Goal: Communication & Community: Answer question/provide support

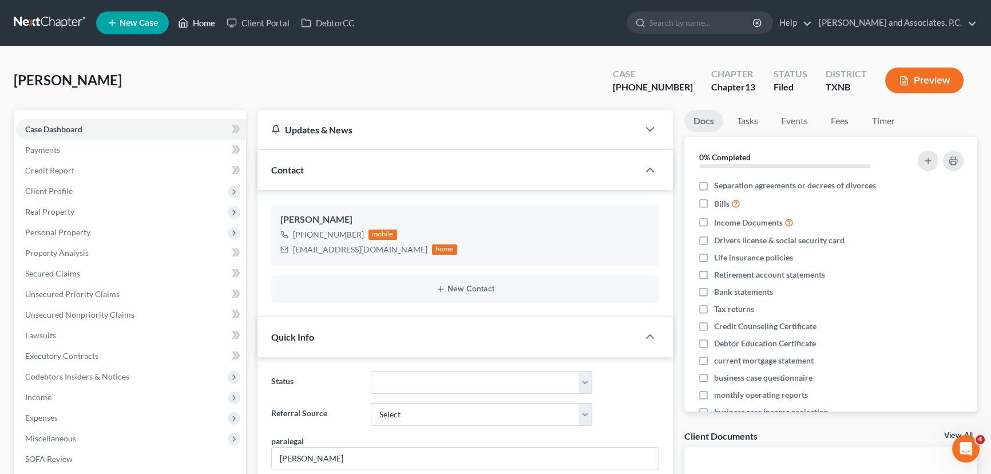
click at [188, 22] on icon at bounding box center [184, 23] width 8 height 9
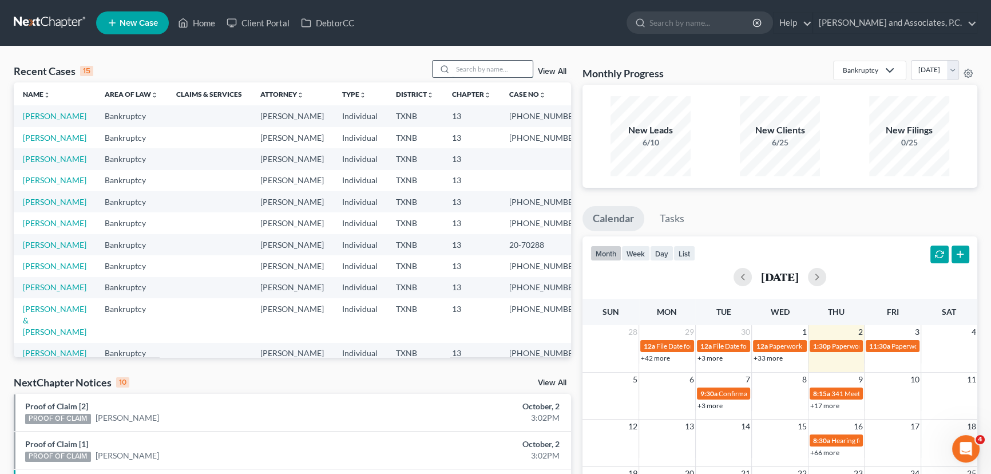
click at [475, 70] on input "search" at bounding box center [492, 69] width 80 height 17
type input "[PERSON_NAME]"
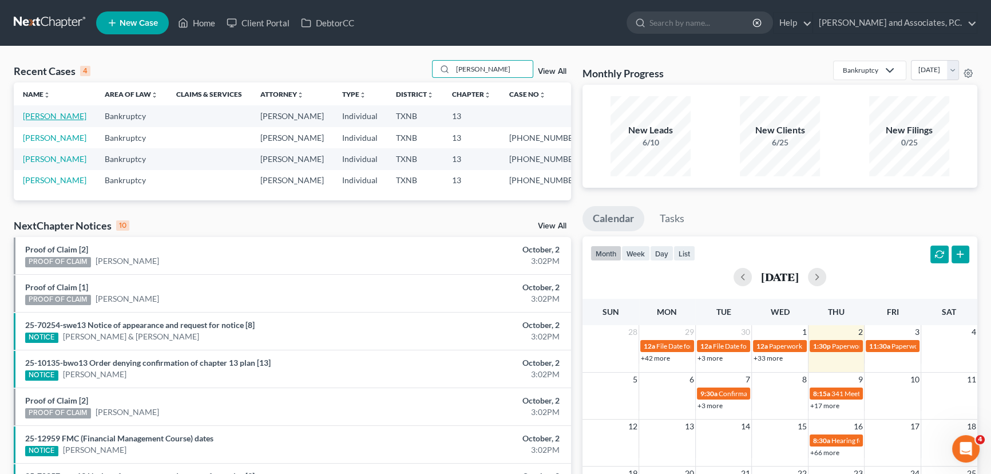
click at [62, 116] on link "[PERSON_NAME]" at bounding box center [54, 116] width 63 height 10
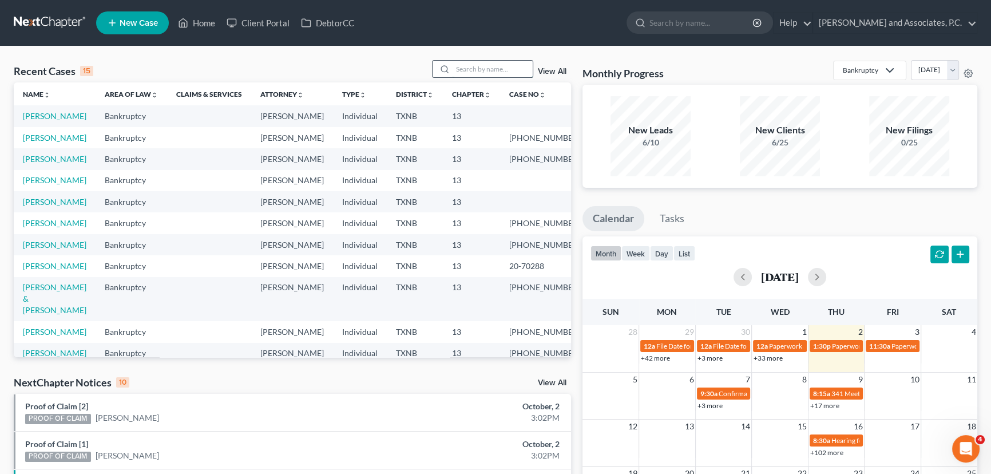
click at [474, 70] on input "search" at bounding box center [492, 69] width 80 height 17
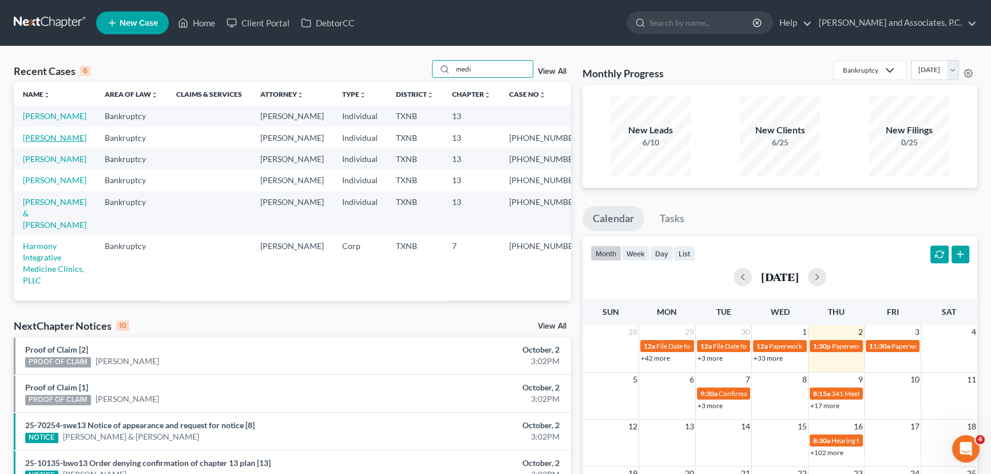
type input "medi"
click at [70, 142] on link "[PERSON_NAME]" at bounding box center [54, 138] width 63 height 10
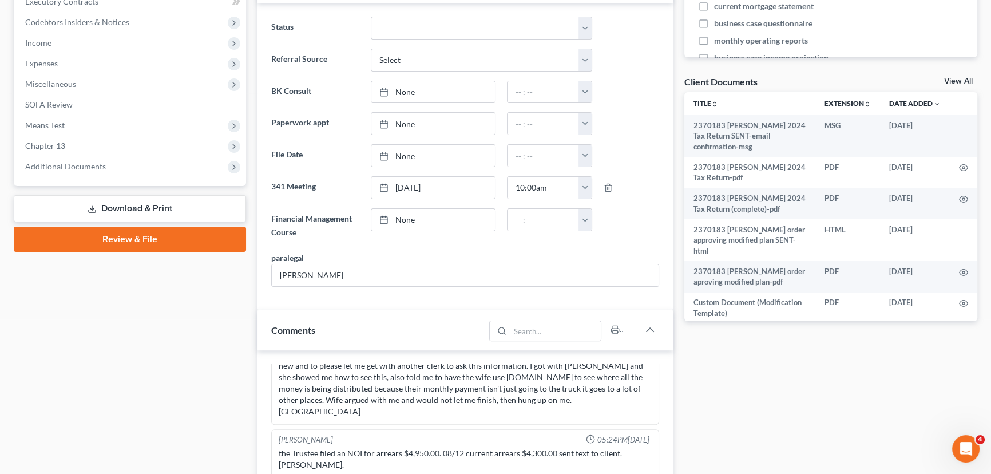
scroll to position [208, 0]
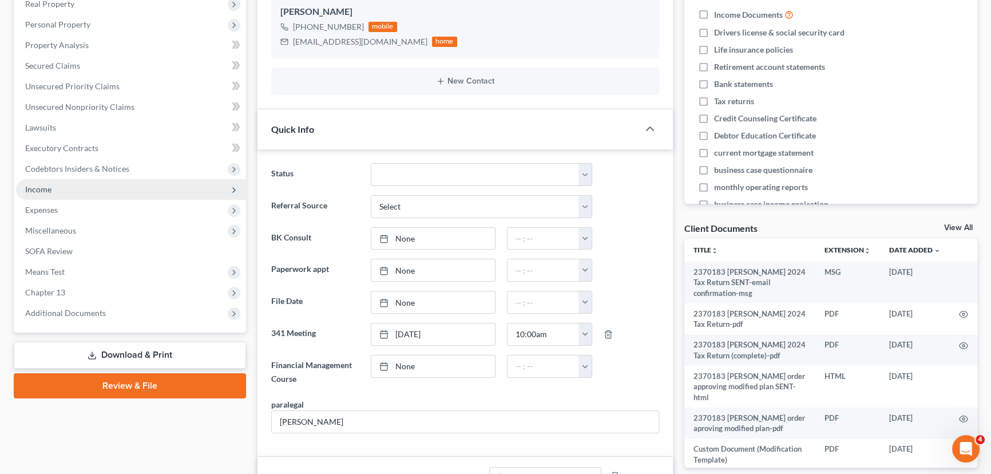
click at [68, 195] on span "Income" at bounding box center [131, 189] width 230 height 21
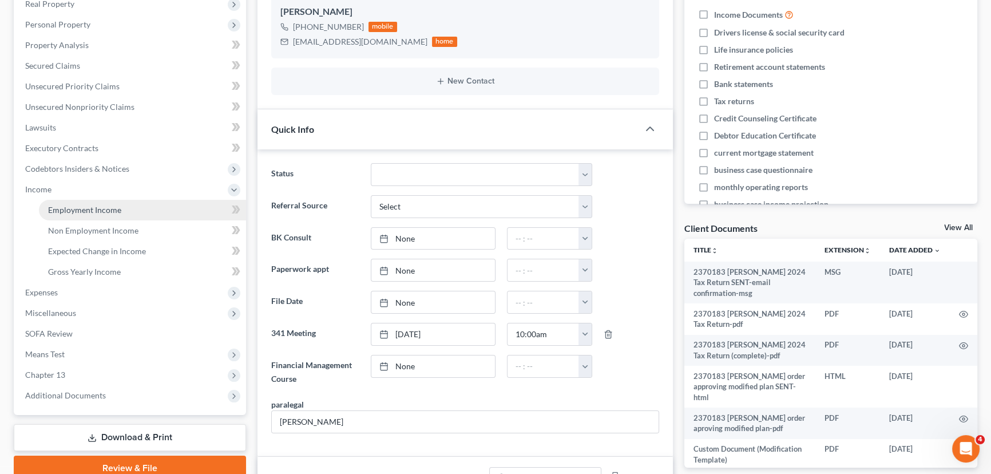
click at [81, 205] on span "Employment Income" at bounding box center [84, 210] width 73 height 10
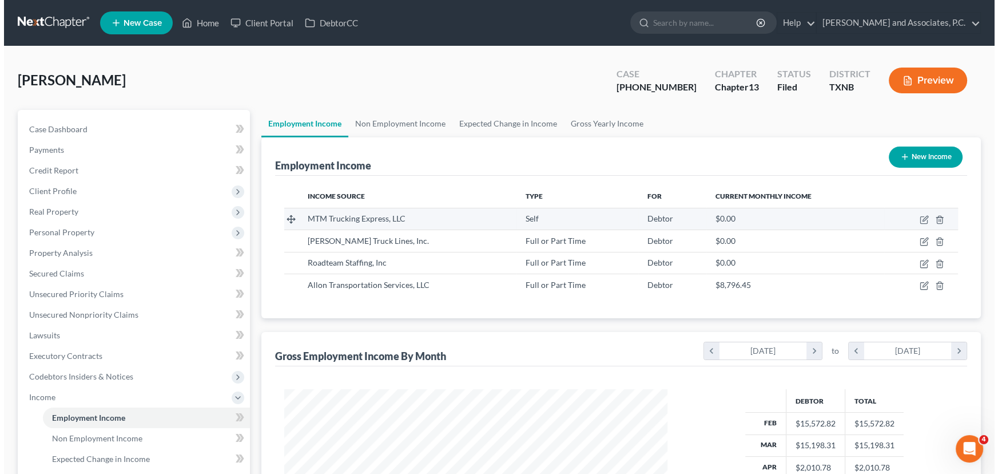
scroll to position [205, 406]
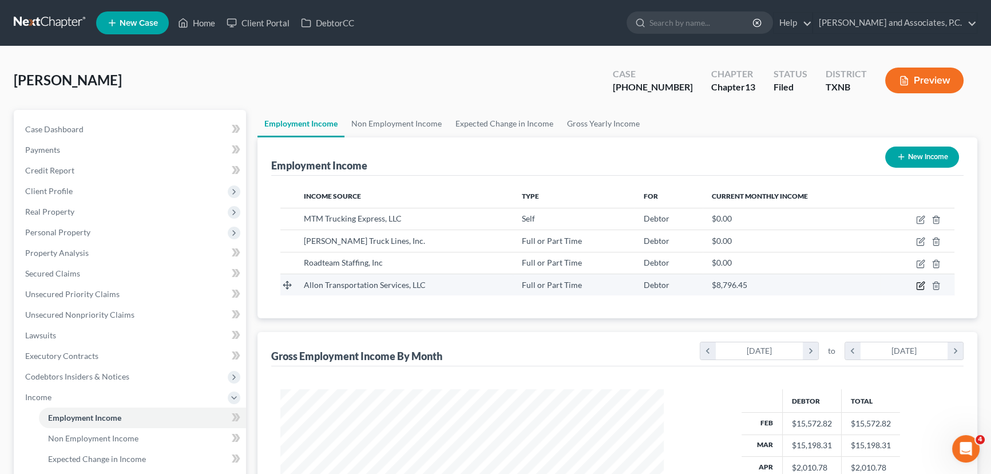
click at [919, 285] on icon "button" at bounding box center [921, 283] width 5 height 5
select select "0"
select select "37"
select select "3"
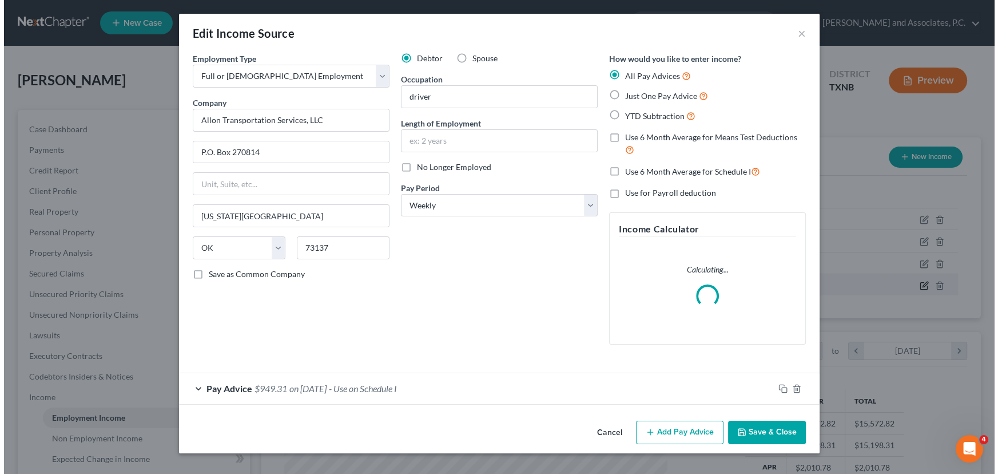
scroll to position [205, 410]
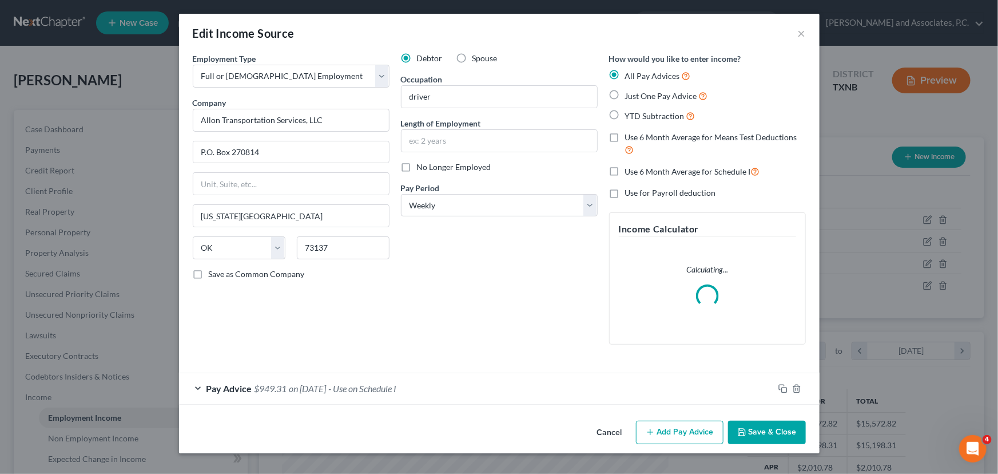
click at [410, 382] on div "Pay Advice $949.31 on [DATE] - Use on Schedule I" at bounding box center [476, 388] width 595 height 30
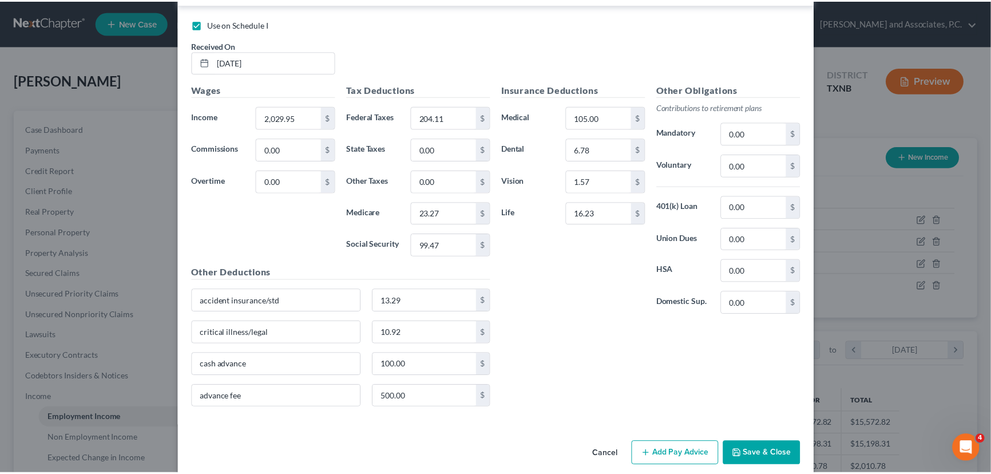
scroll to position [447, 0]
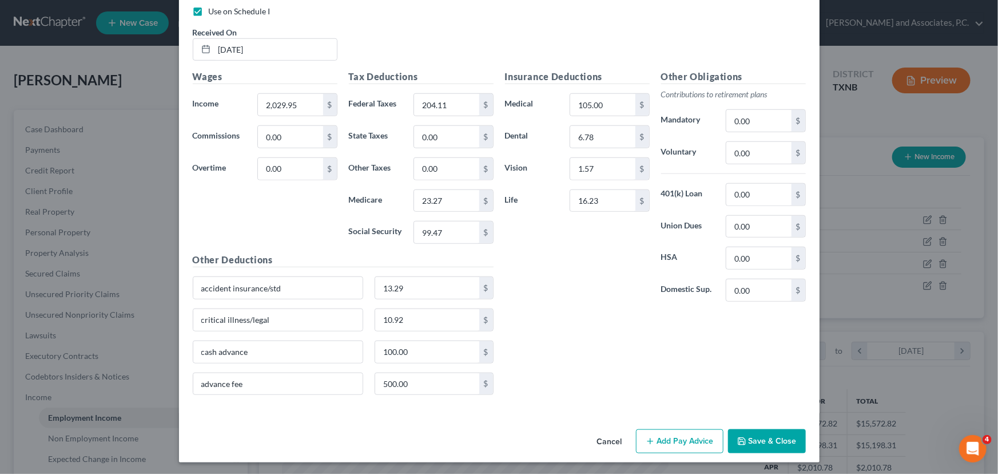
click at [606, 443] on button "Cancel" at bounding box center [609, 441] width 43 height 23
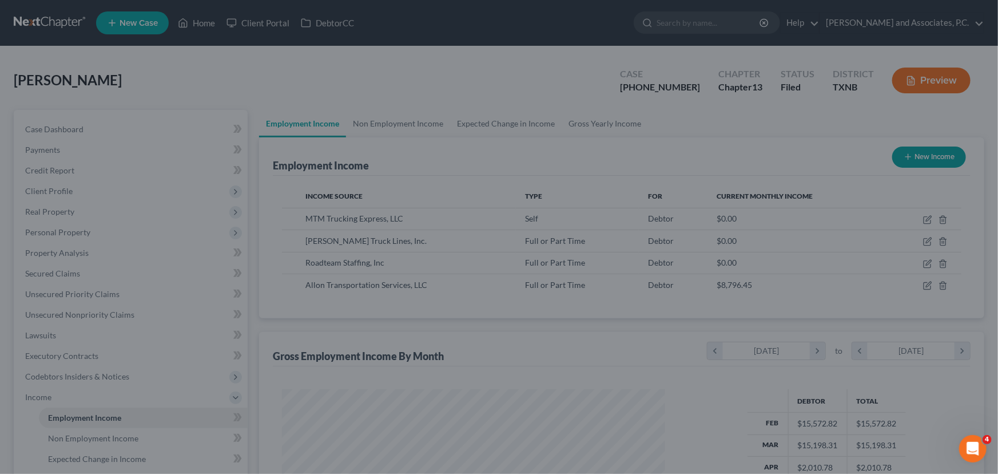
scroll to position [571777, 571576]
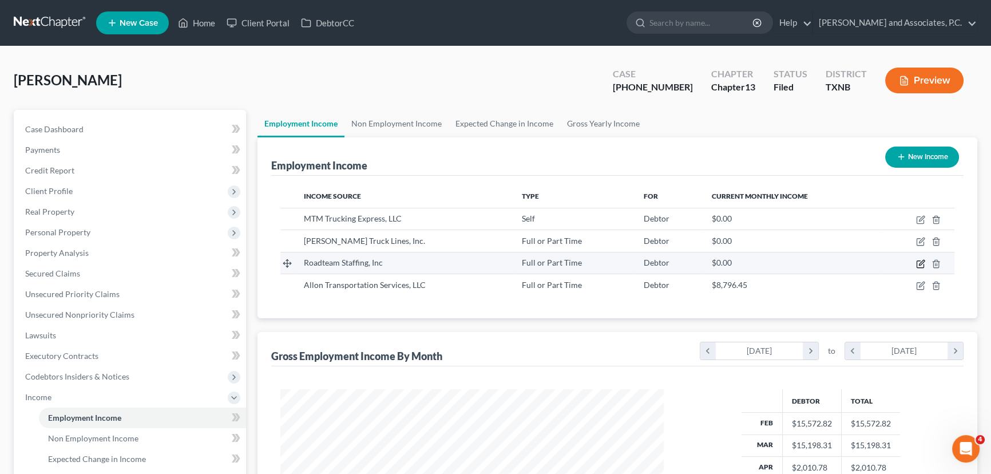
click at [922, 262] on icon "button" at bounding box center [921, 262] width 5 height 5
select select "0"
select select "2"
select select "3"
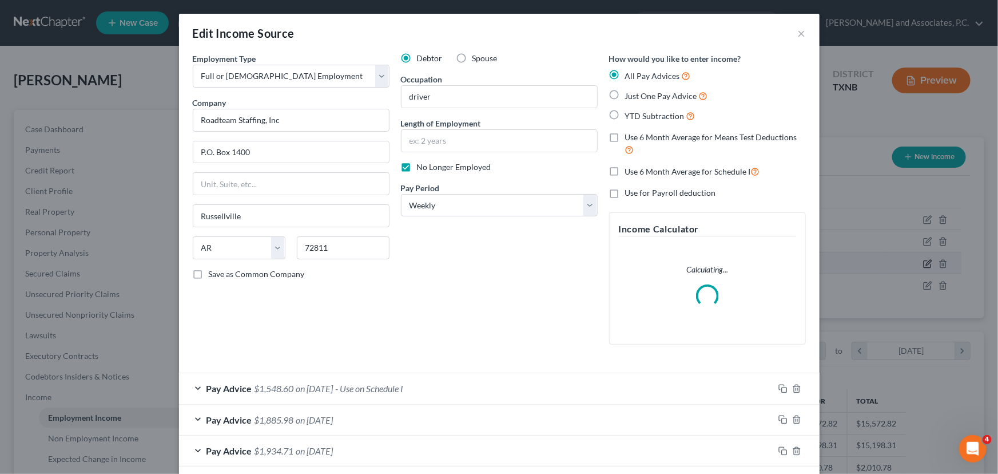
scroll to position [205, 410]
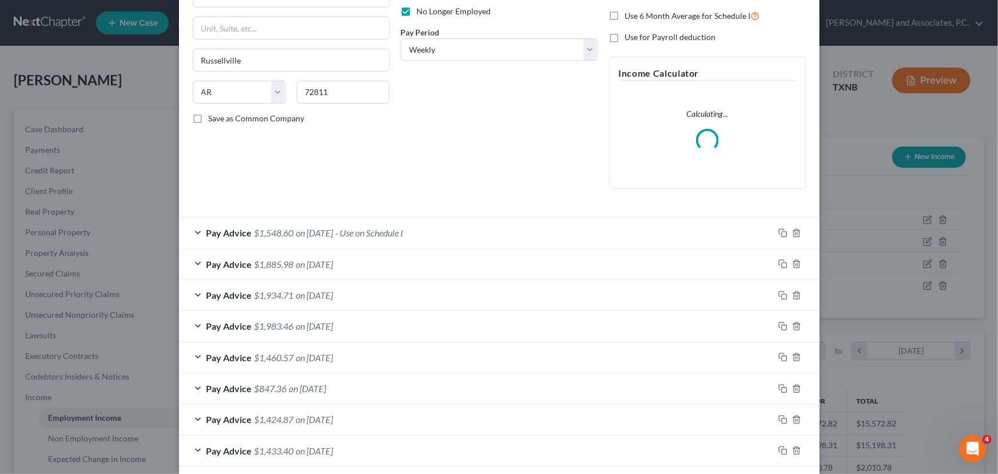
click at [418, 344] on div "Pay Advice $1,460.57 on [DATE]" at bounding box center [476, 357] width 595 height 30
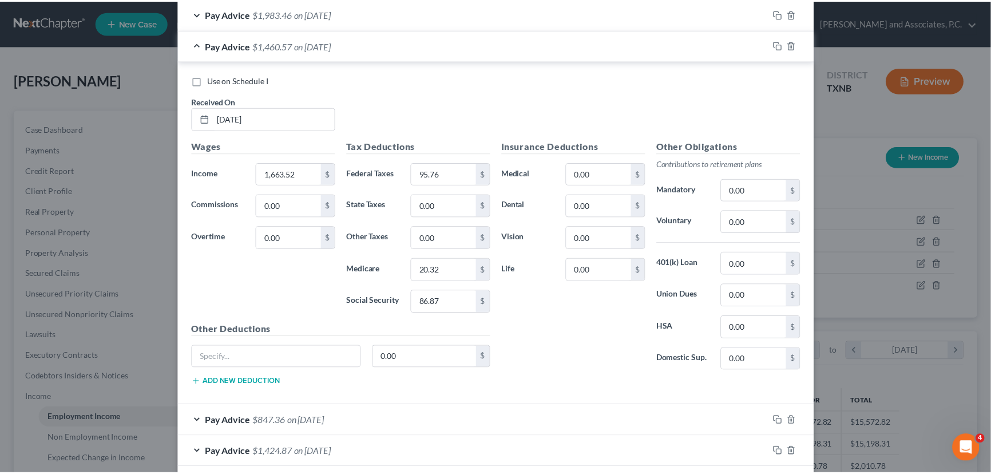
scroll to position [681, 0]
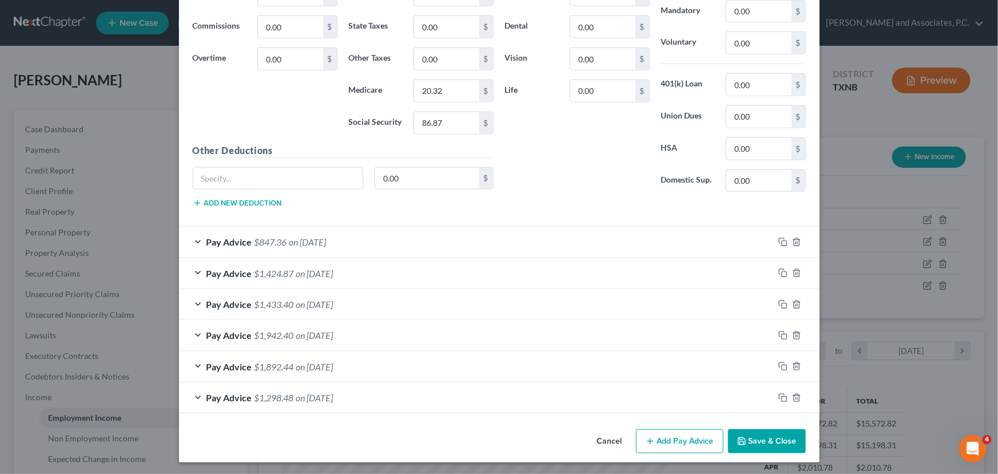
click at [746, 437] on button "Save & Close" at bounding box center [767, 441] width 78 height 24
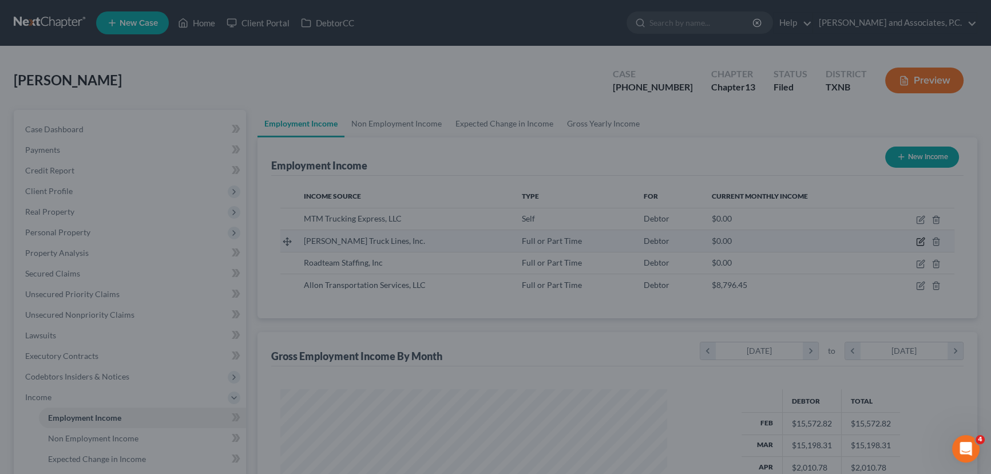
scroll to position [205, 406]
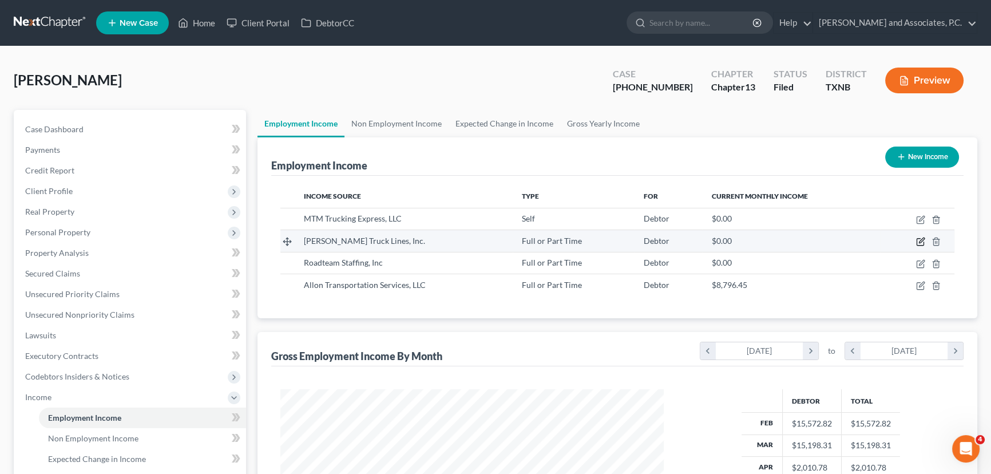
click at [916, 239] on icon "button" at bounding box center [919, 242] width 7 height 7
select select "0"
select select "16"
select select "3"
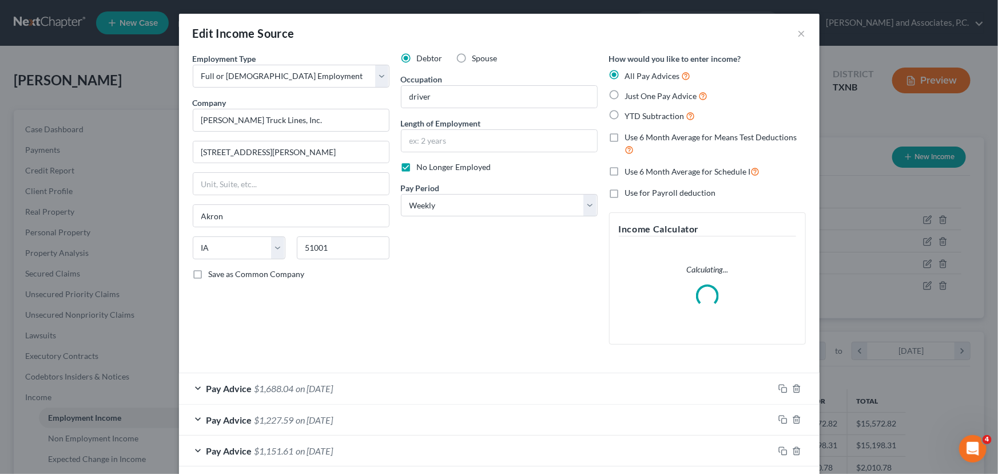
scroll to position [86, 0]
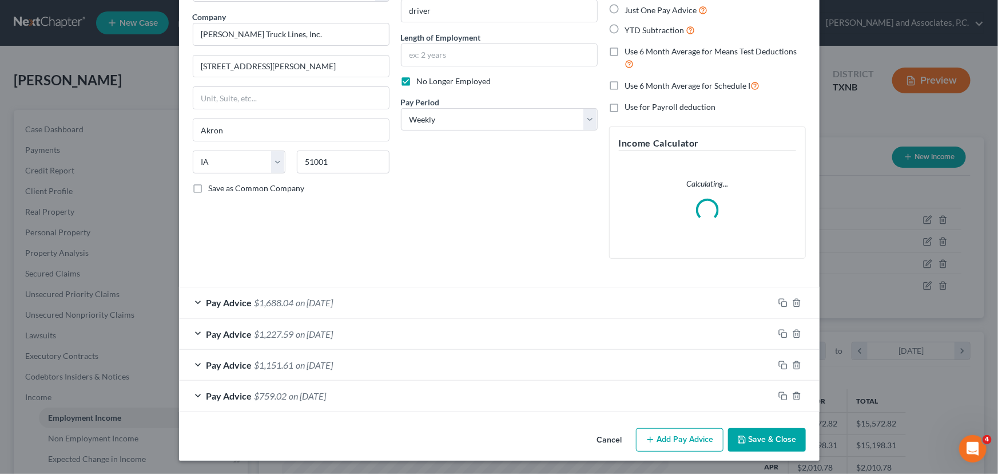
click at [454, 356] on div "Pay Advice $1,151.61 on [DATE]" at bounding box center [476, 364] width 595 height 30
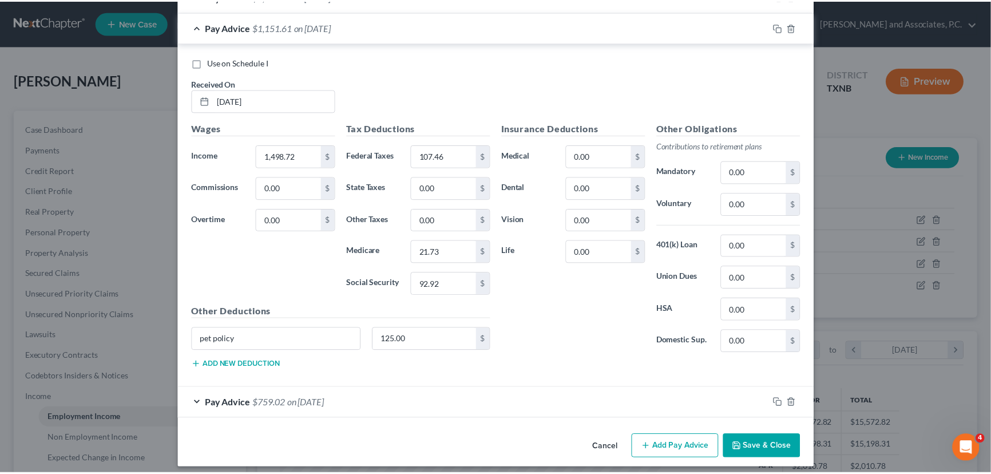
scroll to position [463, 0]
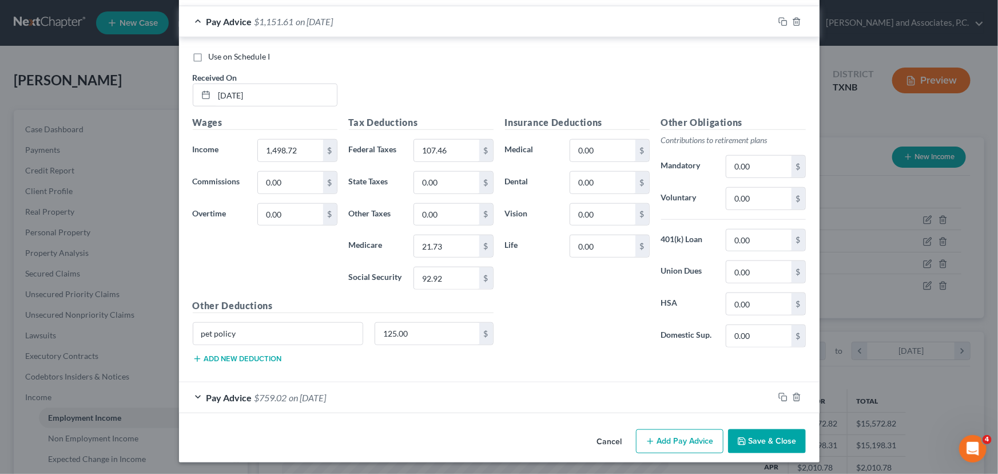
click at [778, 436] on button "Save & Close" at bounding box center [767, 441] width 78 height 24
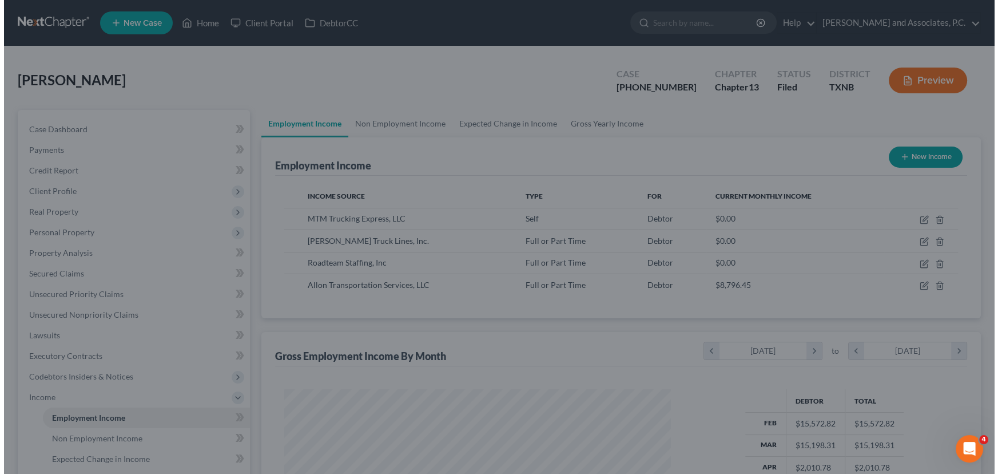
scroll to position [571777, 571576]
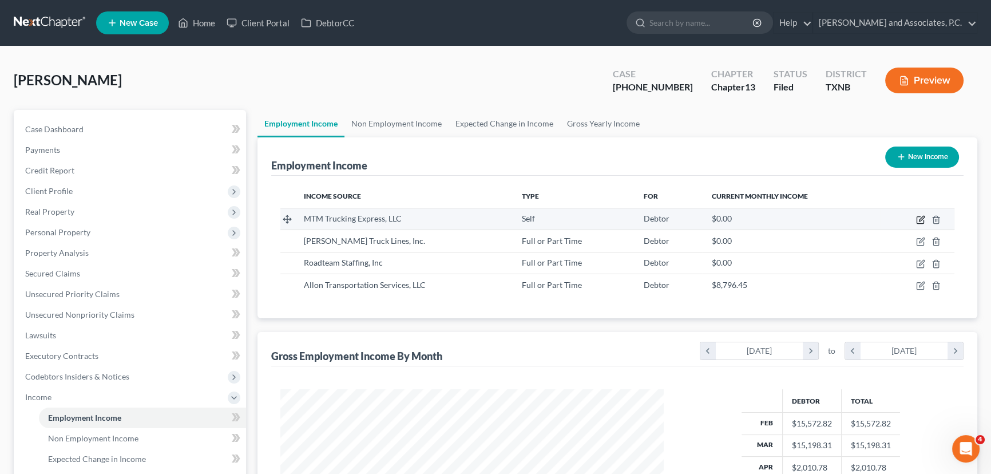
click at [918, 217] on icon "button" at bounding box center [919, 220] width 7 height 7
select select "1"
select select "45"
select select "3"
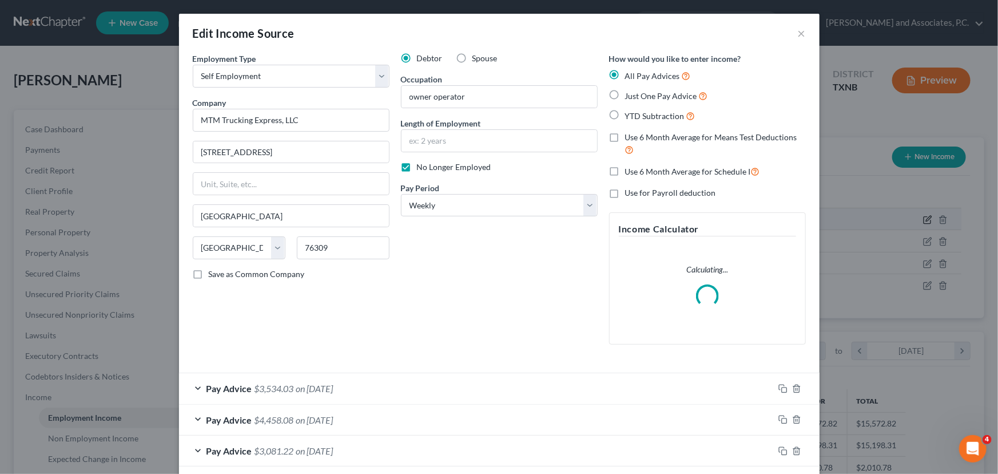
scroll to position [0, 0]
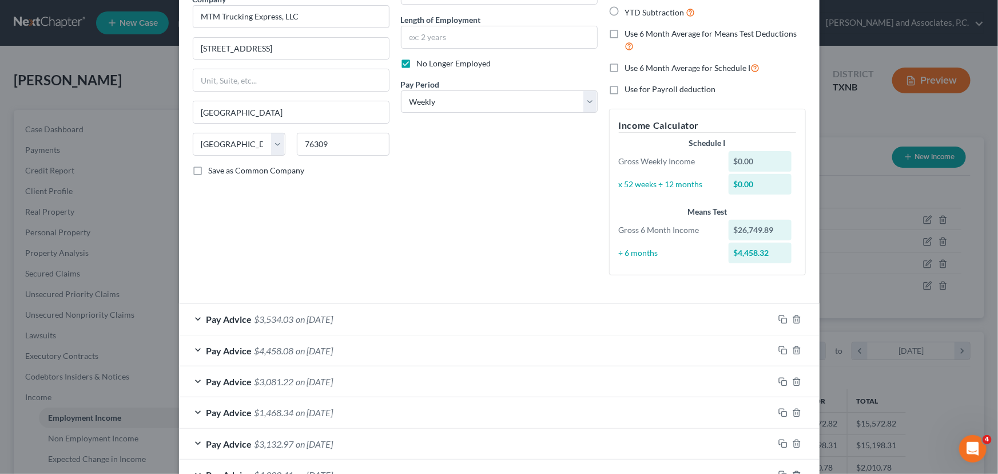
click at [458, 326] on div "Pay Advice $3,534.03 on [DATE]" at bounding box center [476, 319] width 595 height 30
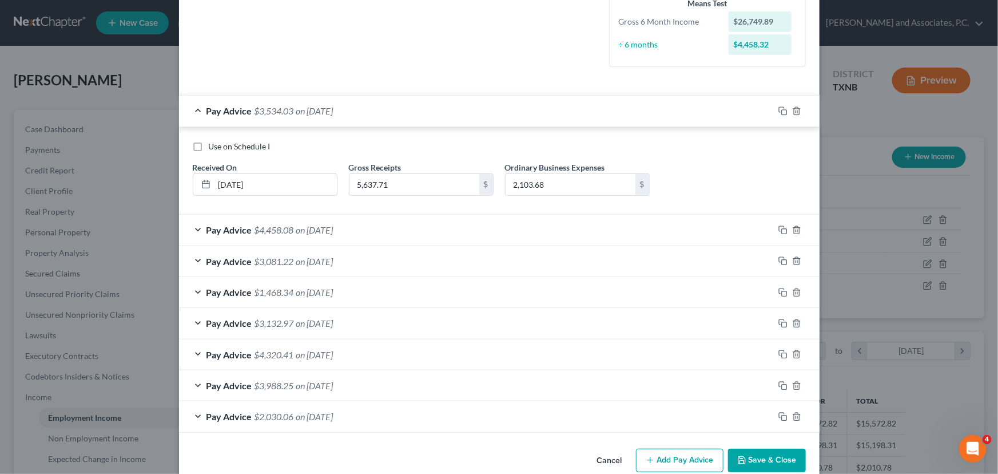
click at [433, 237] on div "Pay Advice $4,458.08 on [DATE]" at bounding box center [476, 229] width 595 height 30
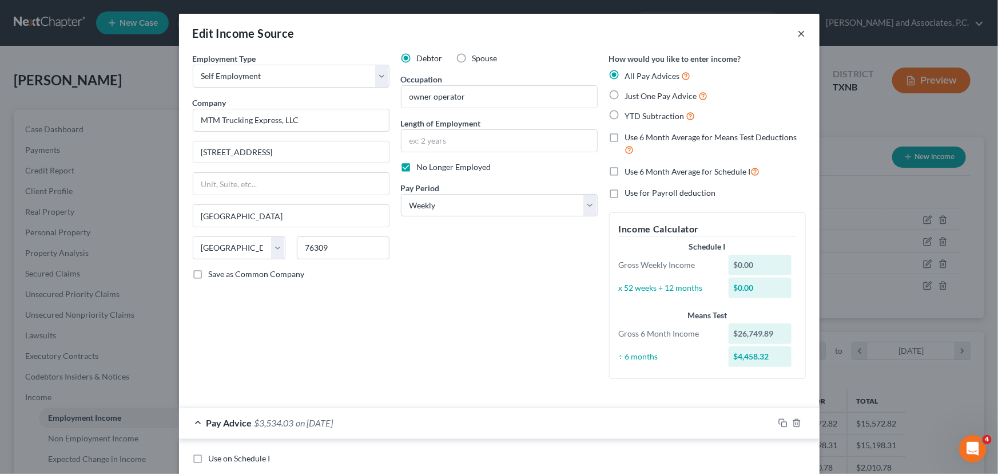
click at [798, 33] on button "×" at bounding box center [802, 33] width 8 height 14
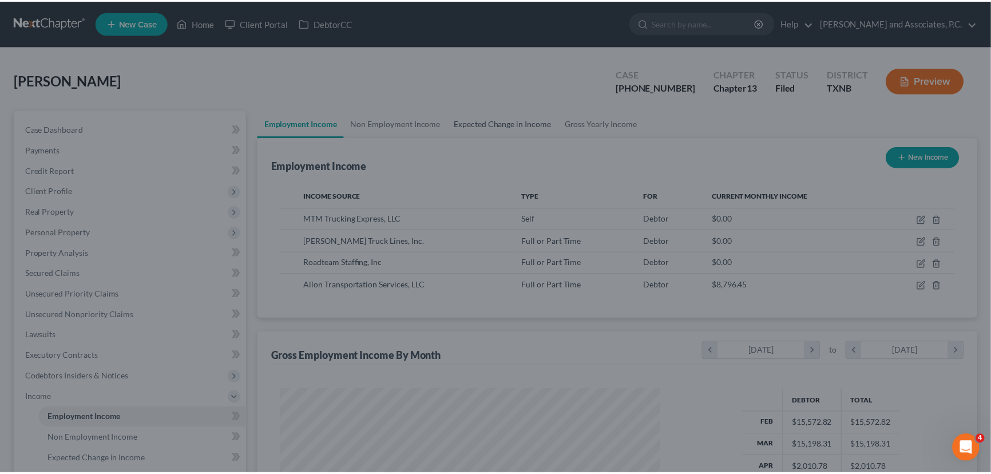
scroll to position [571777, 571576]
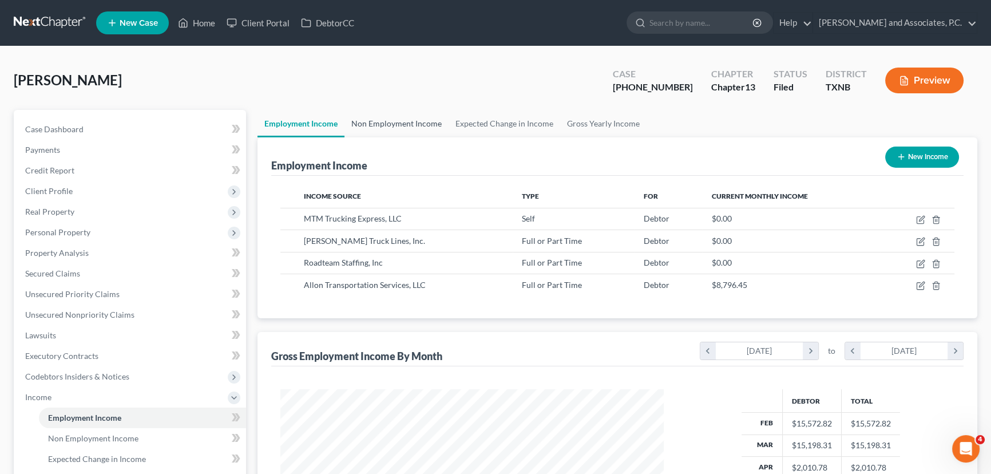
click at [408, 116] on link "Non Employment Income" at bounding box center [396, 123] width 104 height 27
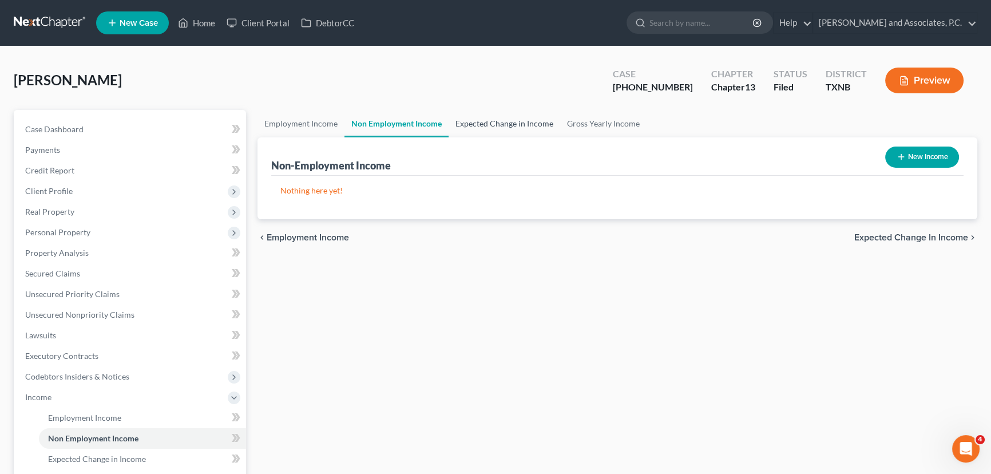
click at [466, 118] on link "Expected Change in Income" at bounding box center [504, 123] width 112 height 27
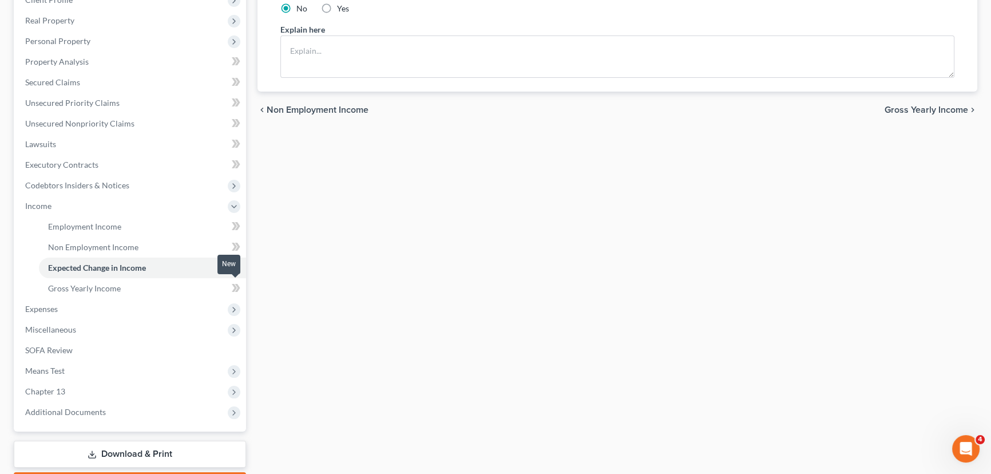
scroll to position [256, 0]
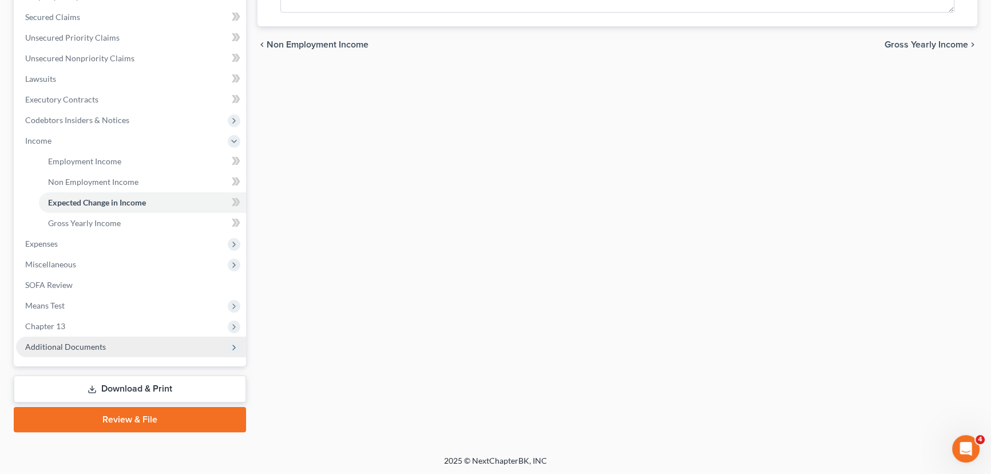
click at [149, 351] on span "Additional Documents" at bounding box center [131, 346] width 230 height 21
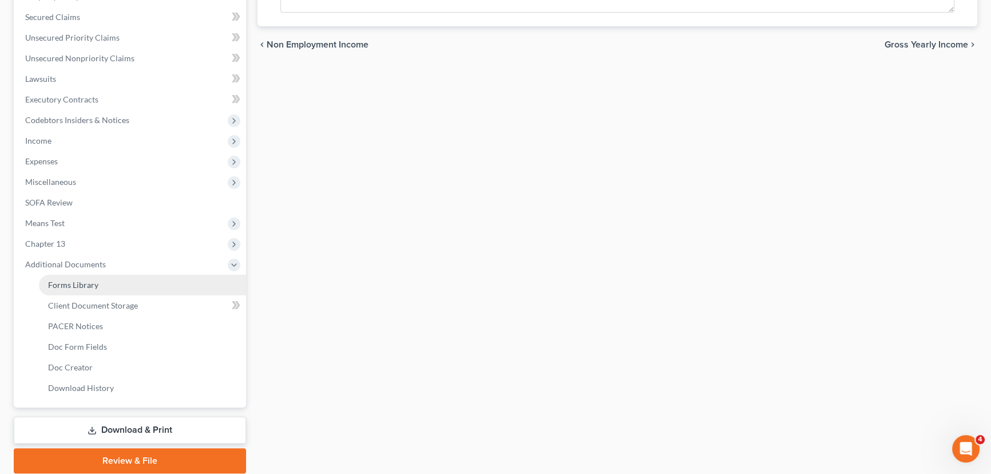
click at [151, 283] on link "Forms Library" at bounding box center [142, 285] width 207 height 21
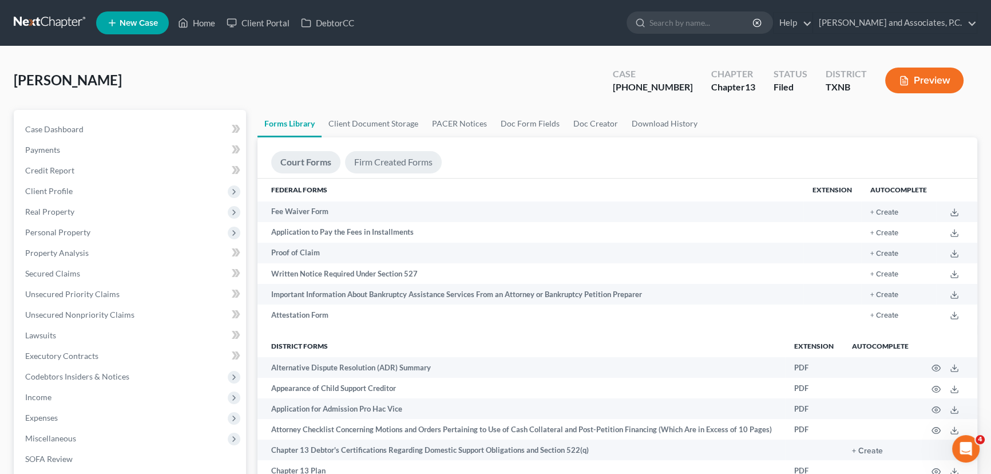
click at [375, 158] on link "Firm Created Forms" at bounding box center [393, 162] width 97 height 22
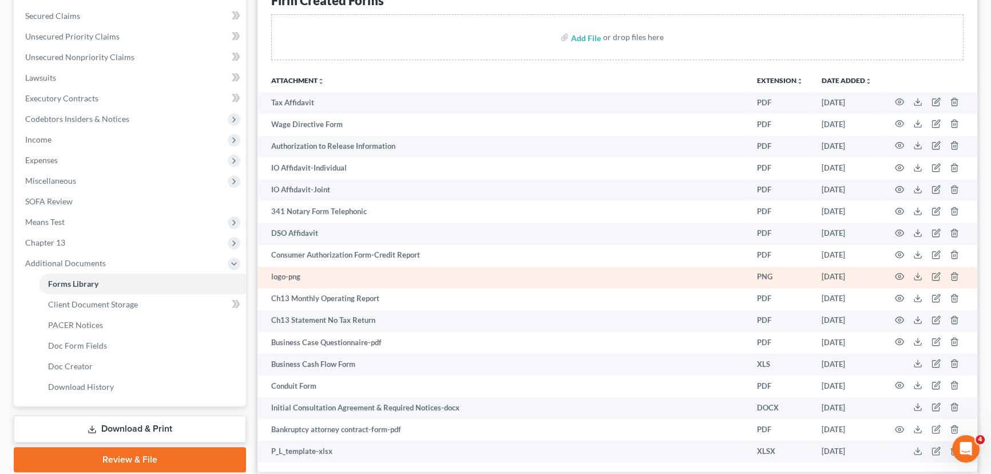
scroll to position [312, 0]
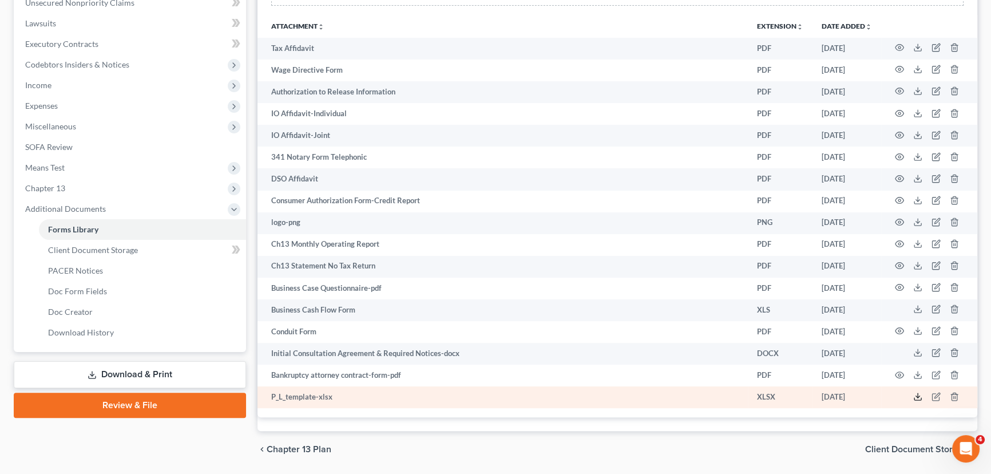
click at [917, 395] on polyline at bounding box center [918, 396] width 4 height 2
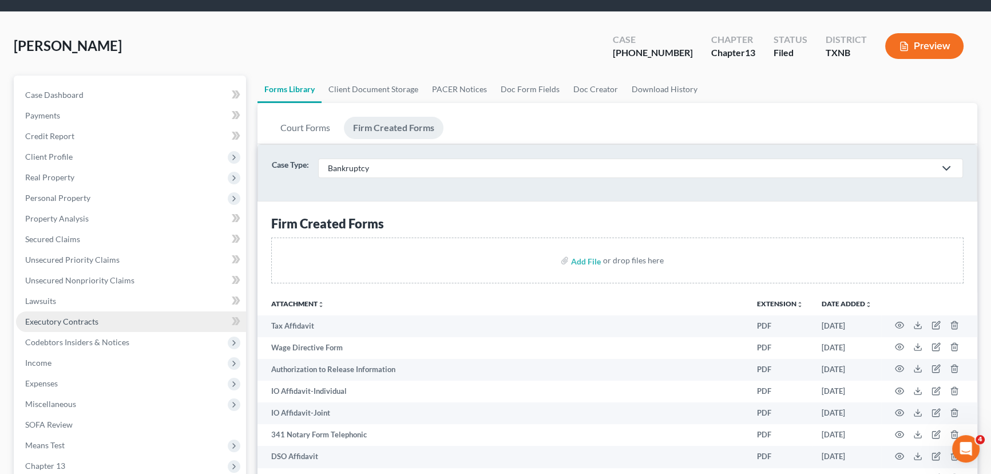
scroll to position [104, 0]
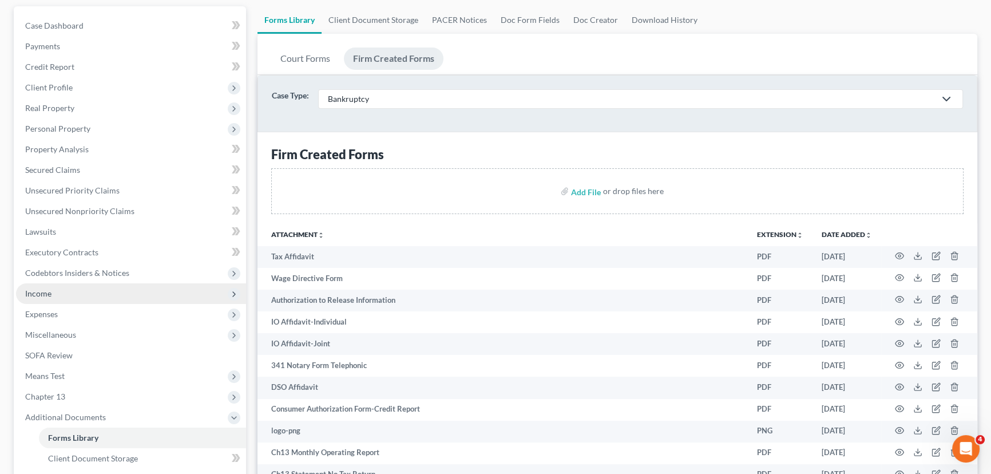
click at [57, 292] on span "Income" at bounding box center [131, 293] width 230 height 21
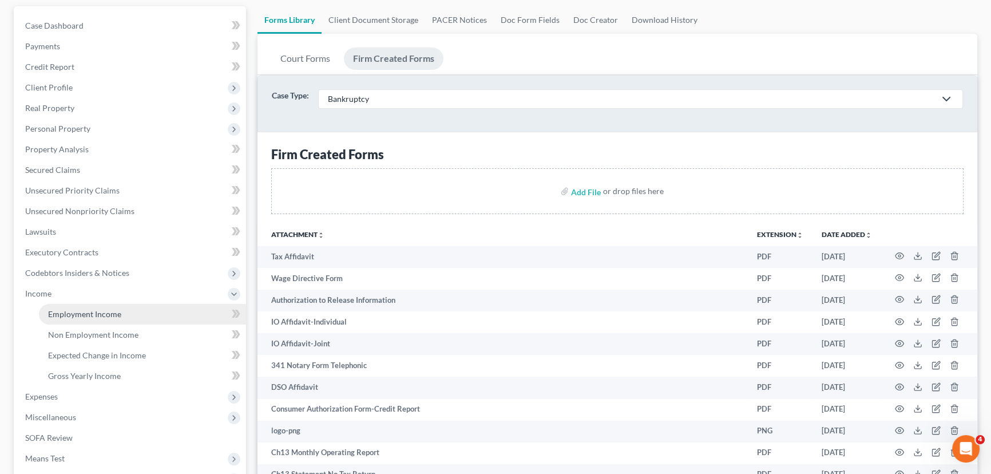
click at [57, 306] on link "Employment Income" at bounding box center [142, 314] width 207 height 21
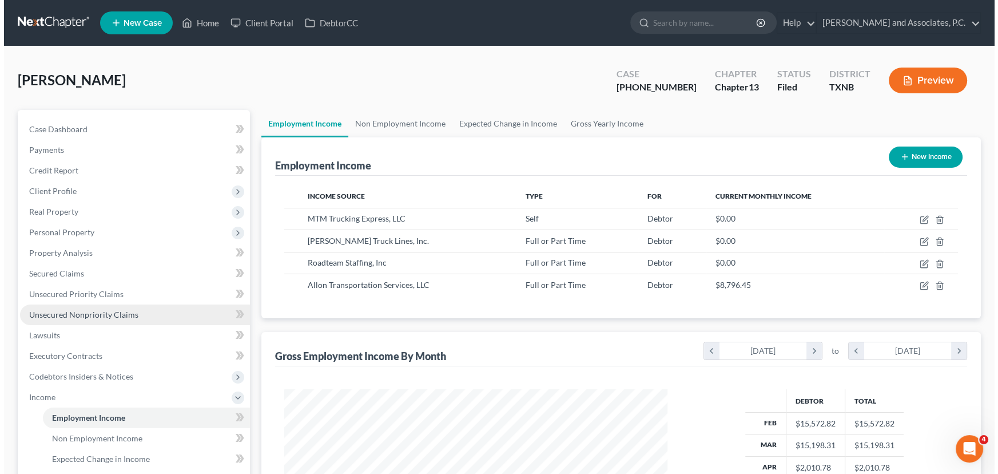
scroll to position [205, 406]
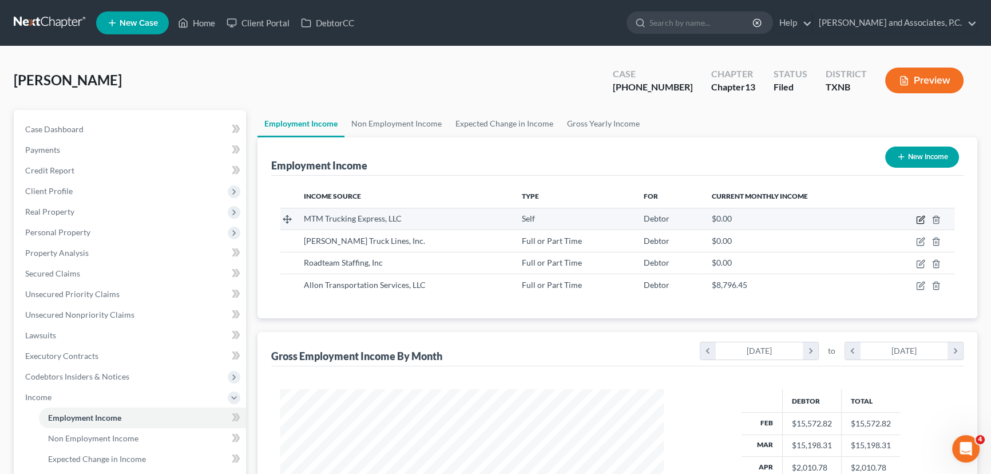
click at [916, 217] on icon "button" at bounding box center [919, 220] width 7 height 7
select select "1"
select select "45"
select select "3"
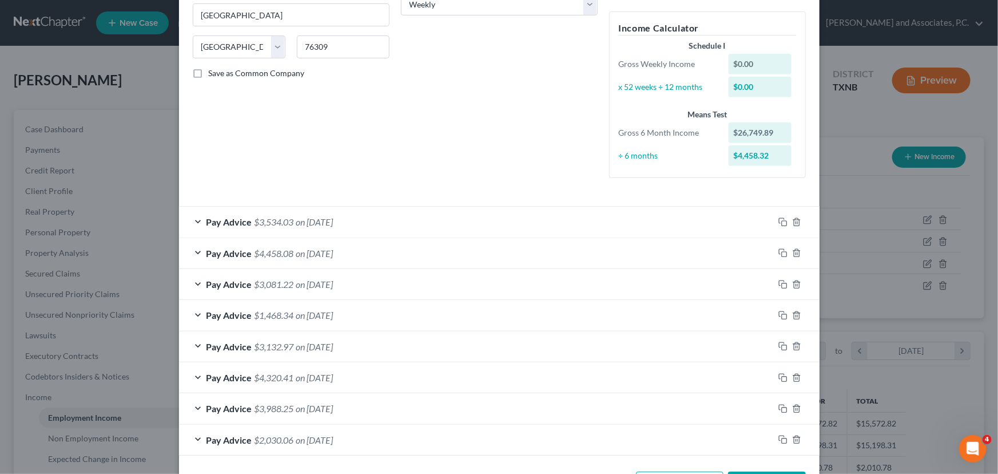
scroll to position [208, 0]
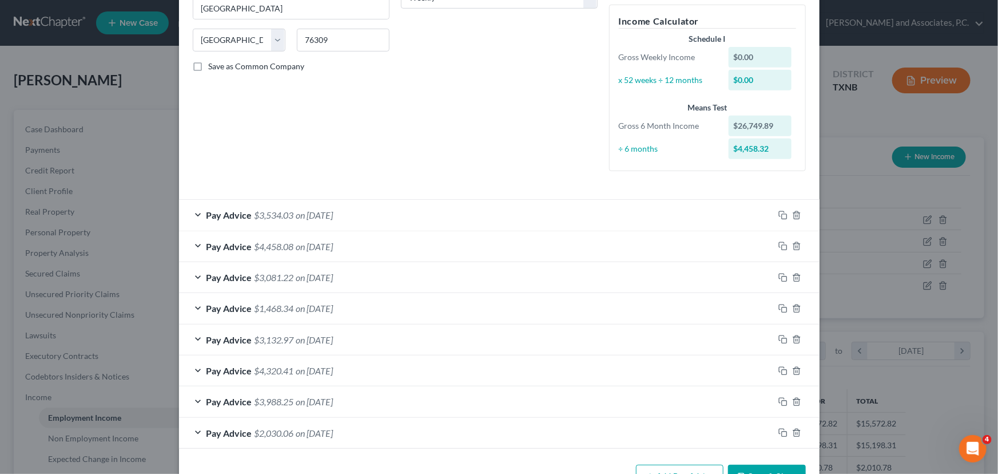
click at [429, 206] on div "Pay Advice $3,534.03 on [DATE]" at bounding box center [476, 215] width 595 height 30
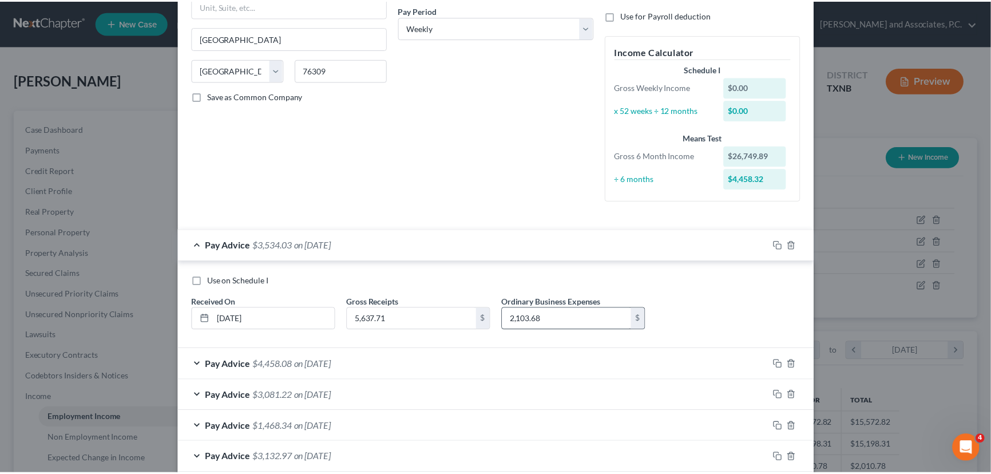
scroll to position [0, 0]
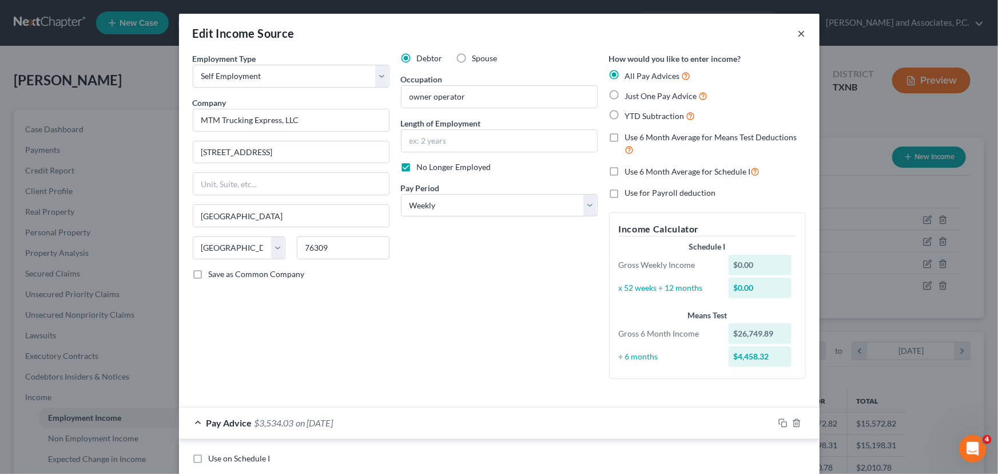
click at [798, 31] on button "×" at bounding box center [802, 33] width 8 height 14
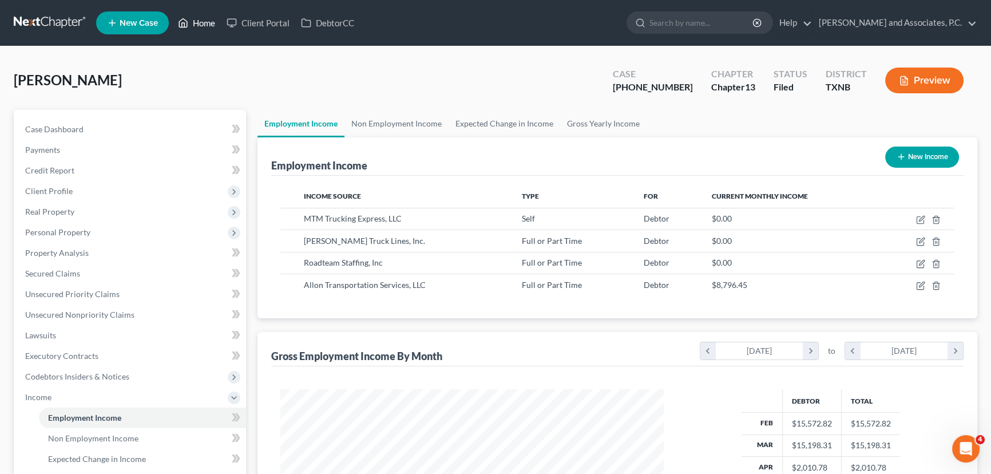
click at [187, 20] on icon at bounding box center [183, 23] width 10 height 14
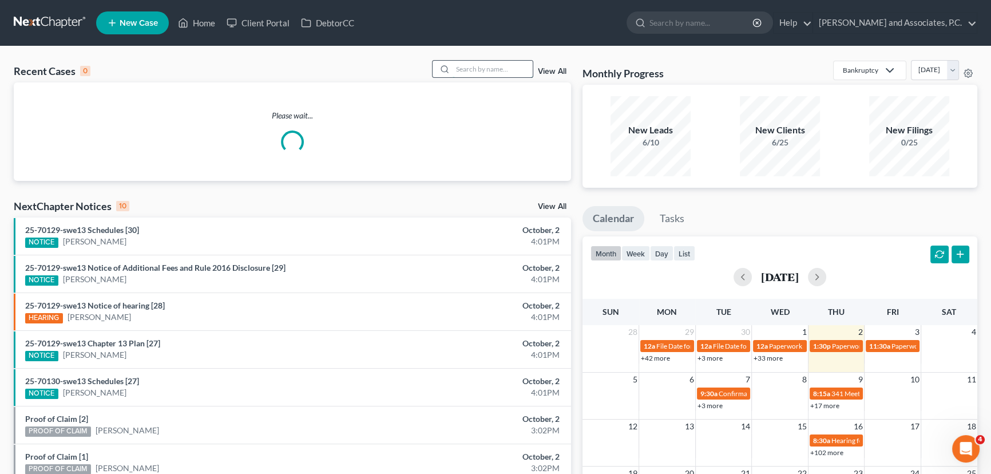
click at [493, 72] on input "search" at bounding box center [492, 69] width 80 height 17
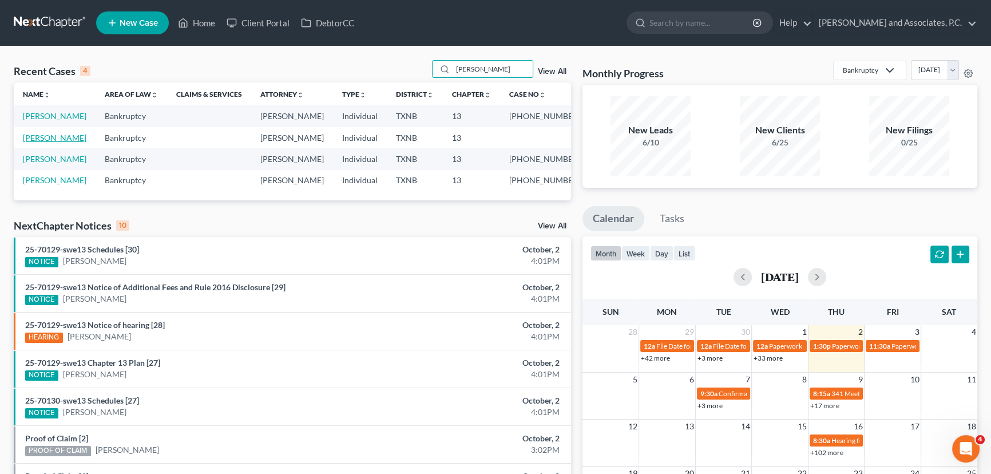
type input "[PERSON_NAME]"
click at [30, 133] on link "[PERSON_NAME]" at bounding box center [54, 138] width 63 height 10
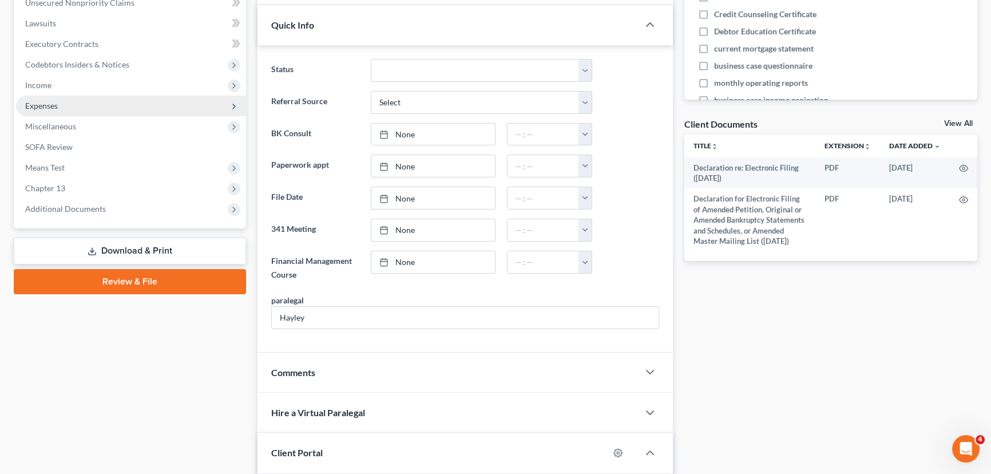
scroll to position [3725, 0]
click at [51, 87] on span "Income" at bounding box center [38, 85] width 26 height 10
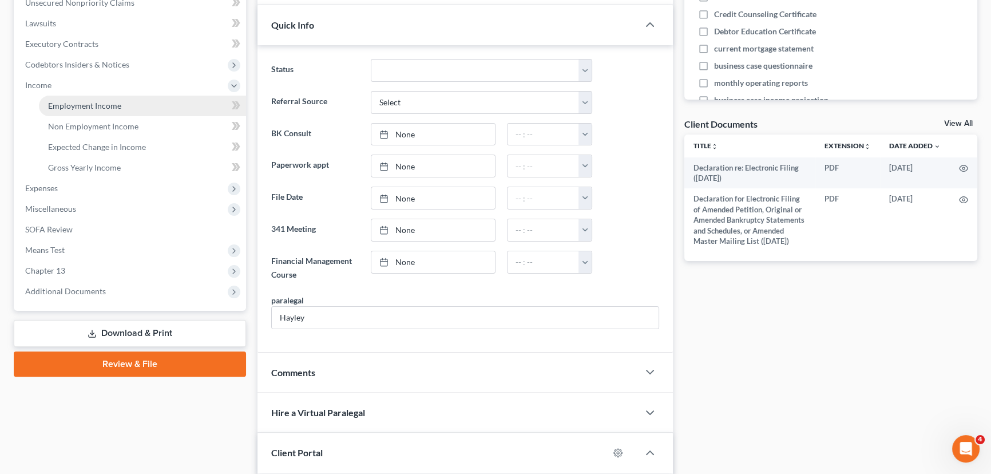
click at [75, 105] on span "Employment Income" at bounding box center [84, 106] width 73 height 10
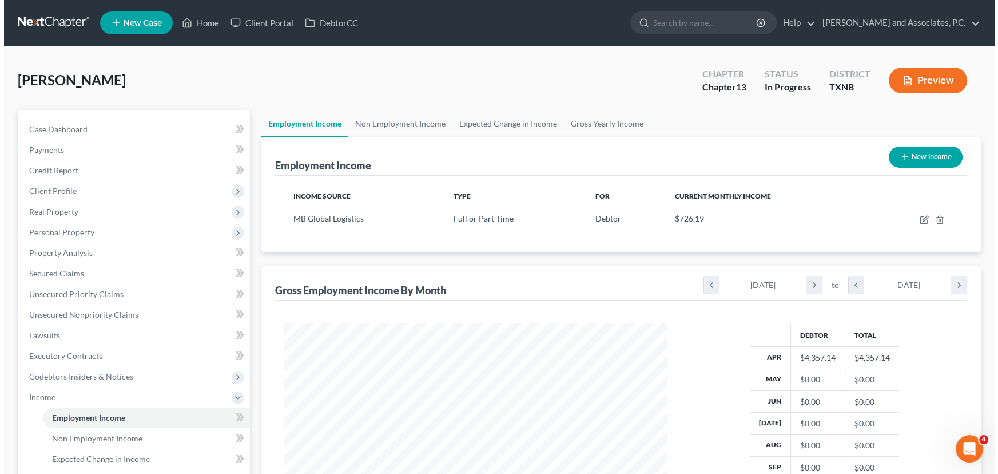
scroll to position [205, 406]
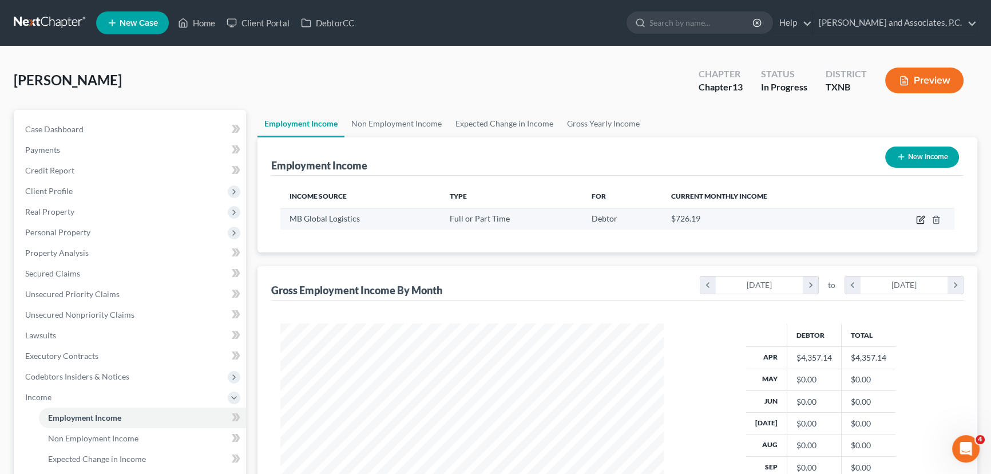
click at [917, 218] on icon "button" at bounding box center [920, 219] width 9 height 9
select select "0"
select select "14"
select select "3"
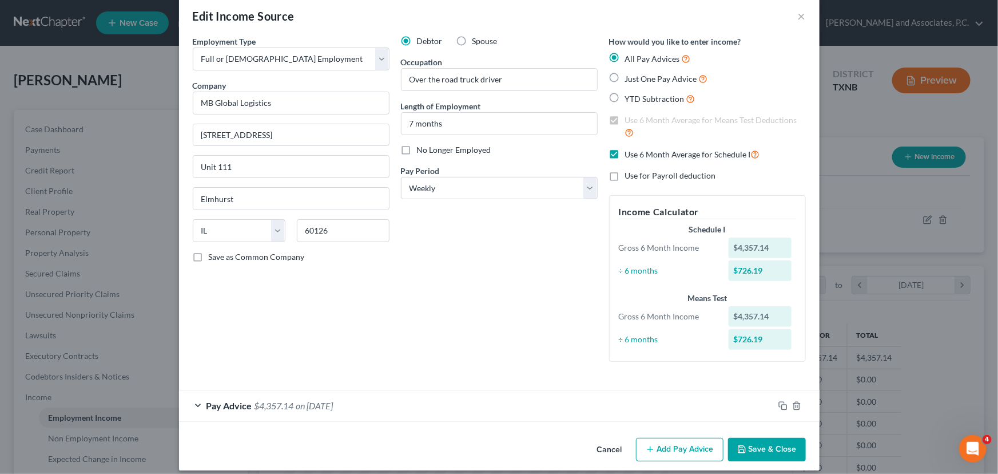
scroll to position [27, 0]
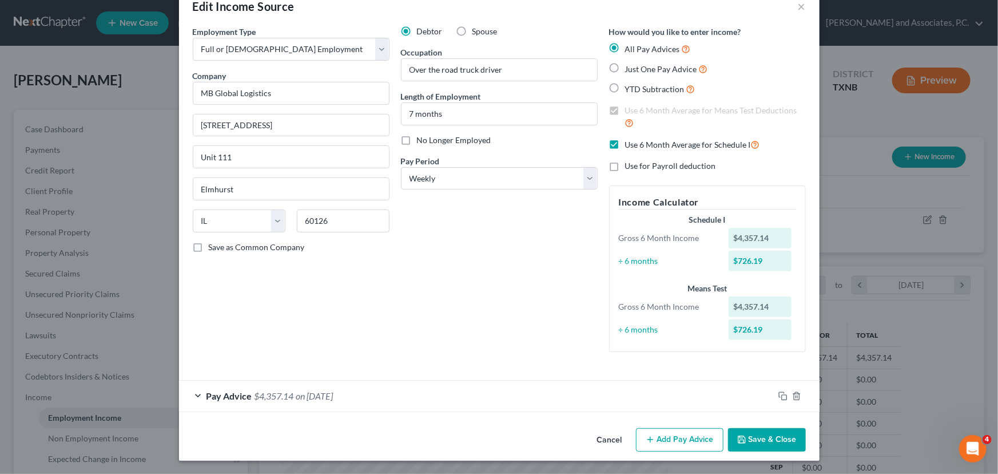
click at [403, 389] on div "Pay Advice $4,357.14 on [DATE]" at bounding box center [476, 395] width 595 height 30
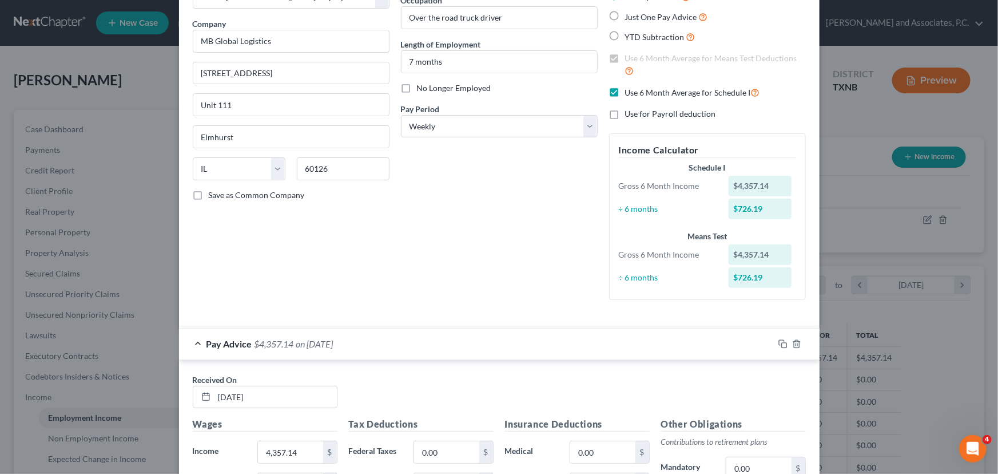
scroll to position [0, 0]
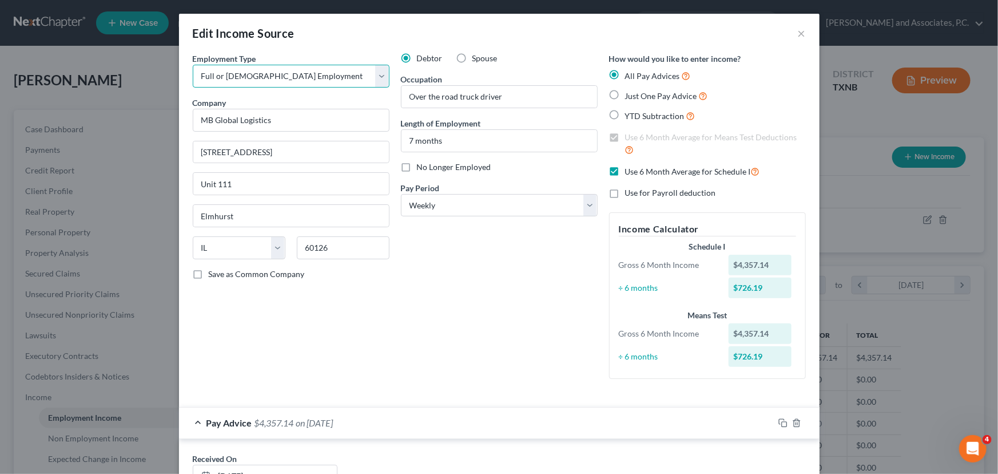
click at [333, 76] on select "Select Full or [DEMOGRAPHIC_DATA] Employment Self Employment" at bounding box center [291, 76] width 197 height 23
select select "1"
click at [193, 65] on select "Select Full or [DEMOGRAPHIC_DATA] Employment Self Employment" at bounding box center [291, 76] width 197 height 23
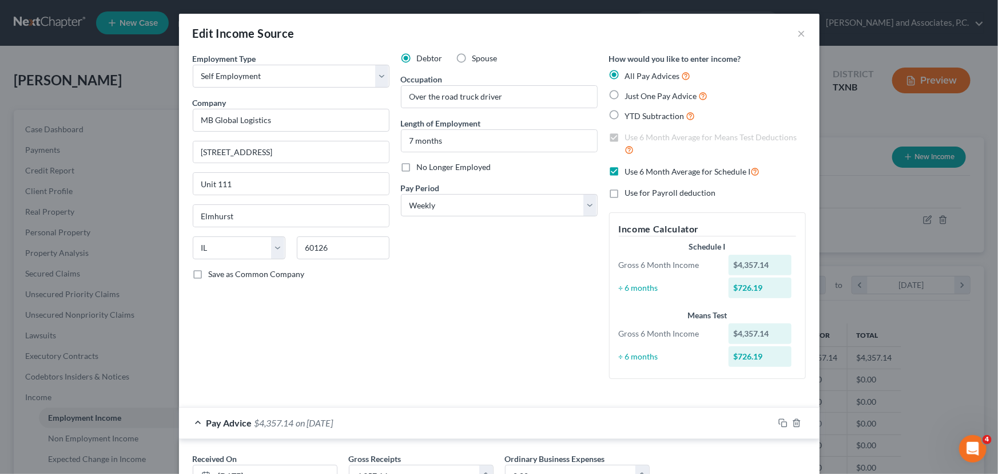
click at [487, 285] on div "Debtor Spouse Occupation Over the road truck driver Length of Employment 7 mont…" at bounding box center [499, 220] width 208 height 335
click at [625, 137] on label "Use 6 Month Average for Means Test Deductions" at bounding box center [715, 144] width 181 height 25
click at [625, 168] on label "Use 6 Month Average for Schedule I" at bounding box center [692, 171] width 135 height 13
click at [630, 168] on input "Use 6 Month Average for Schedule I" at bounding box center [633, 168] width 7 height 7
checkbox input "false"
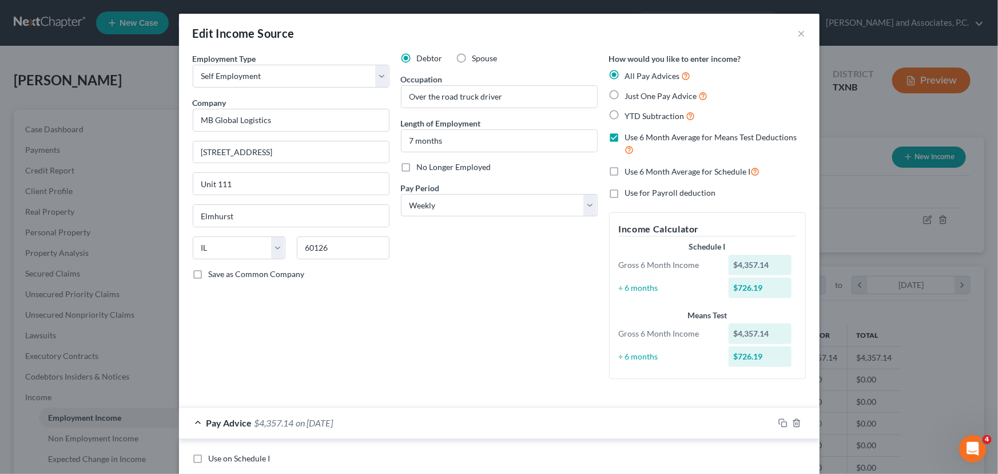
click at [625, 139] on label "Use 6 Month Average for Means Test Deductions" at bounding box center [715, 144] width 181 height 25
click at [630, 139] on input "Use 6 Month Average for Means Test Deductions" at bounding box center [633, 135] width 7 height 7
checkbox input "false"
click at [324, 124] on input "MB Global Logistics" at bounding box center [291, 120] width 197 height 23
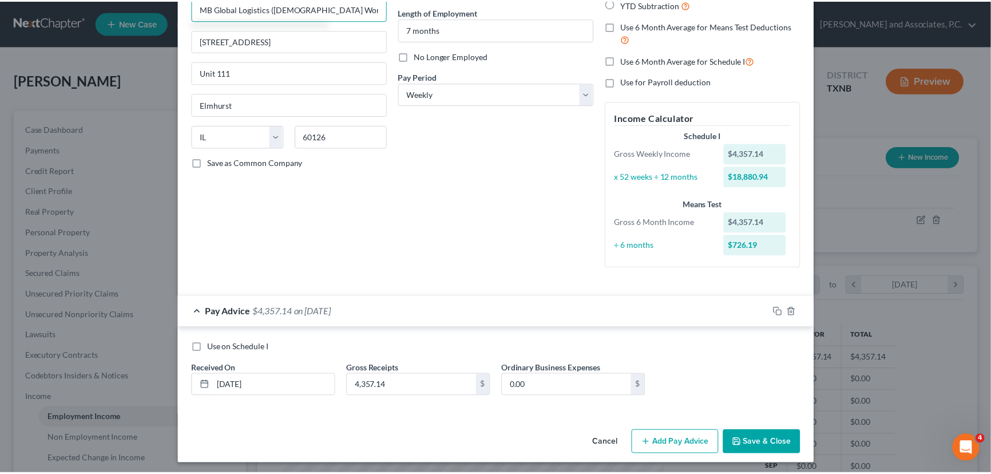
scroll to position [114, 0]
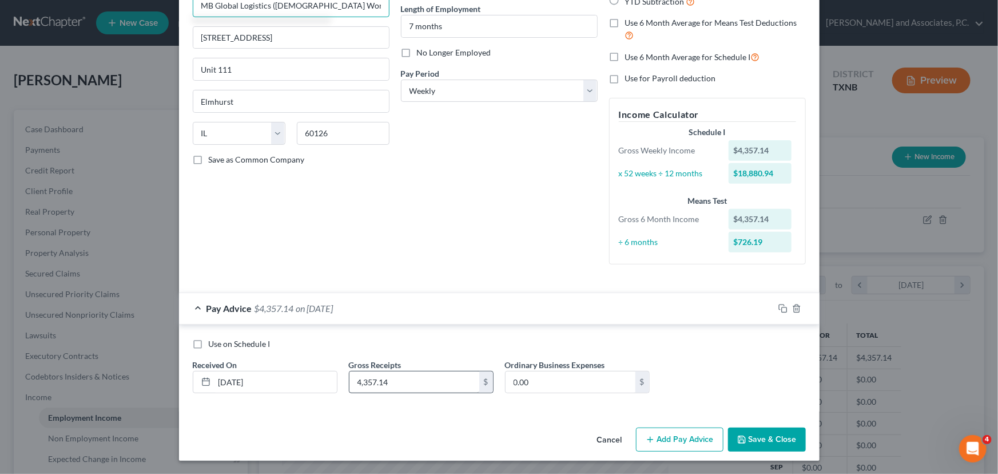
type input "MB Global Logistics ([DEMOGRAPHIC_DATA] Work)"
click at [410, 380] on input "4,357.14" at bounding box center [414, 382] width 130 height 22
type input "20,006.95"
click at [537, 378] on input "0.00" at bounding box center [571, 382] width 130 height 22
type input "13,226.64"
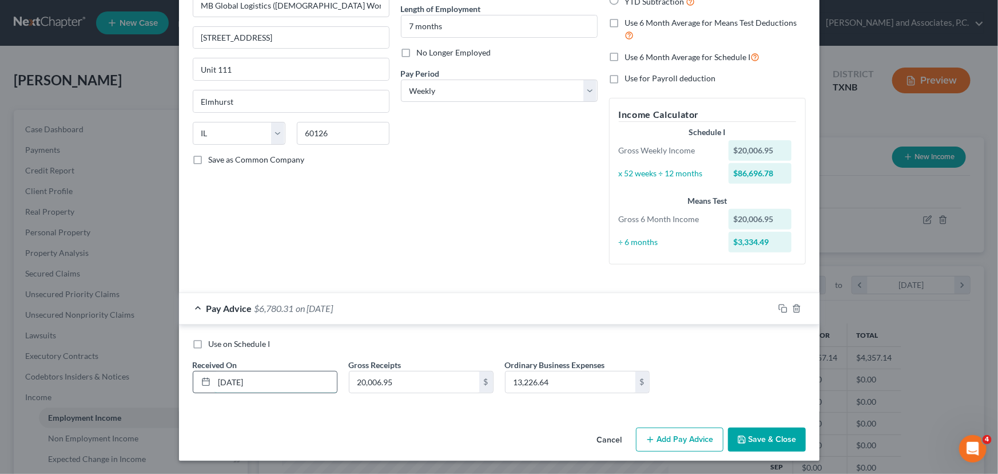
click at [218, 383] on input "[DATE]" at bounding box center [275, 382] width 122 height 22
click at [235, 382] on input "[DATE]" at bounding box center [275, 382] width 122 height 22
type input "[DATE]"
click at [764, 435] on button "Save & Close" at bounding box center [767, 439] width 78 height 24
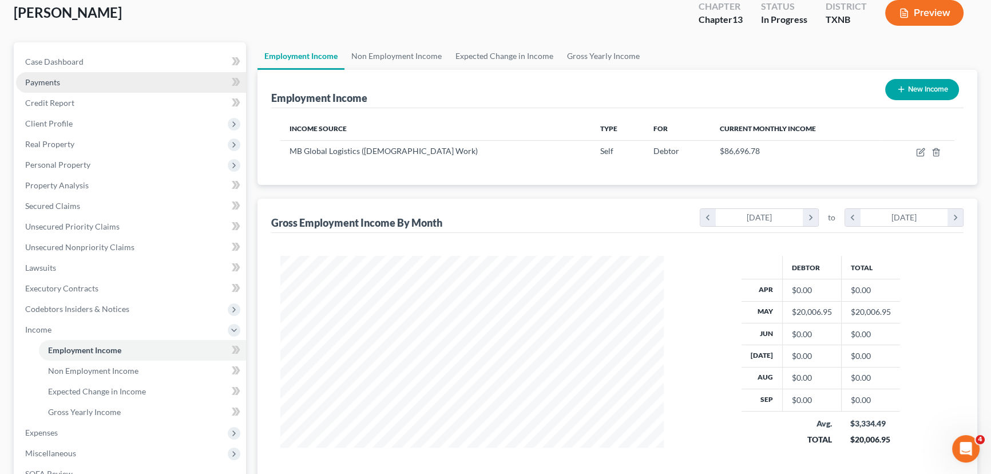
scroll to position [0, 0]
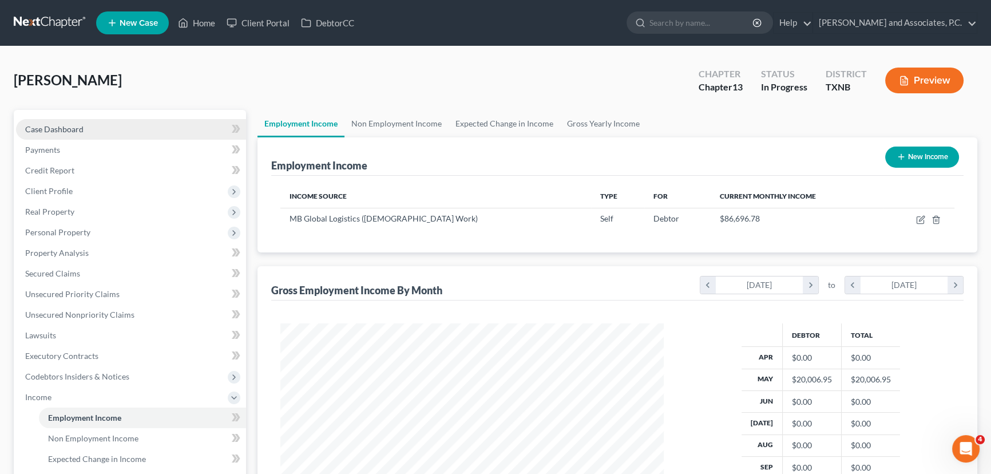
click at [31, 128] on span "Case Dashboard" at bounding box center [54, 129] width 58 height 10
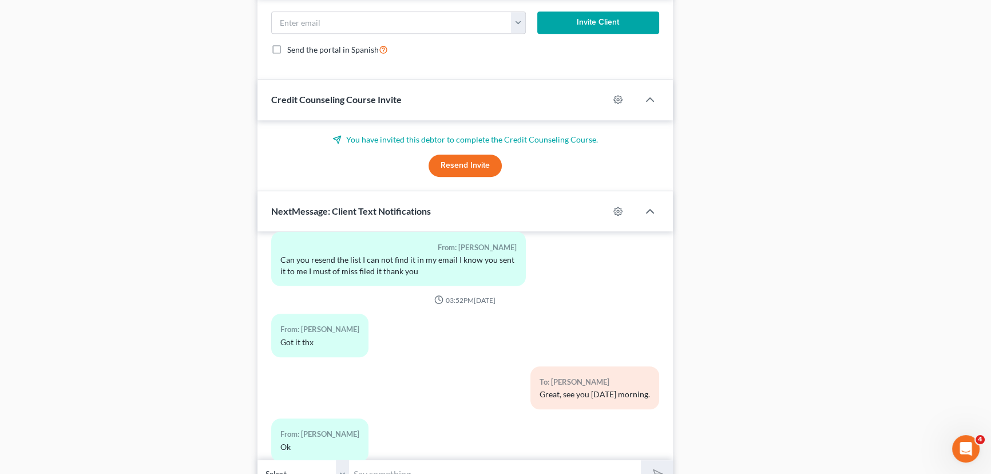
scroll to position [841, 0]
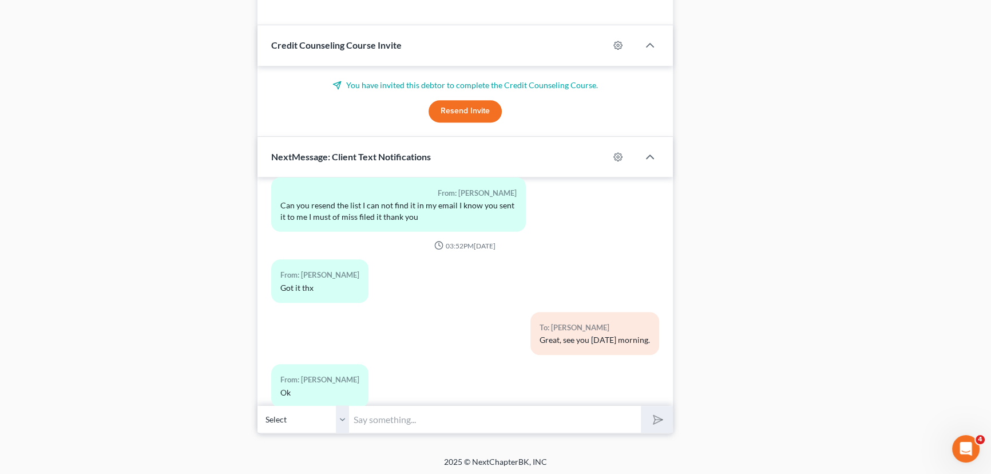
click at [381, 423] on input "text" at bounding box center [495, 419] width 292 height 28
type input "[PERSON_NAME], I emailed you with some questions, whenever you get a minute wil…"
click at [641, 406] on button "submit" at bounding box center [656, 419] width 31 height 27
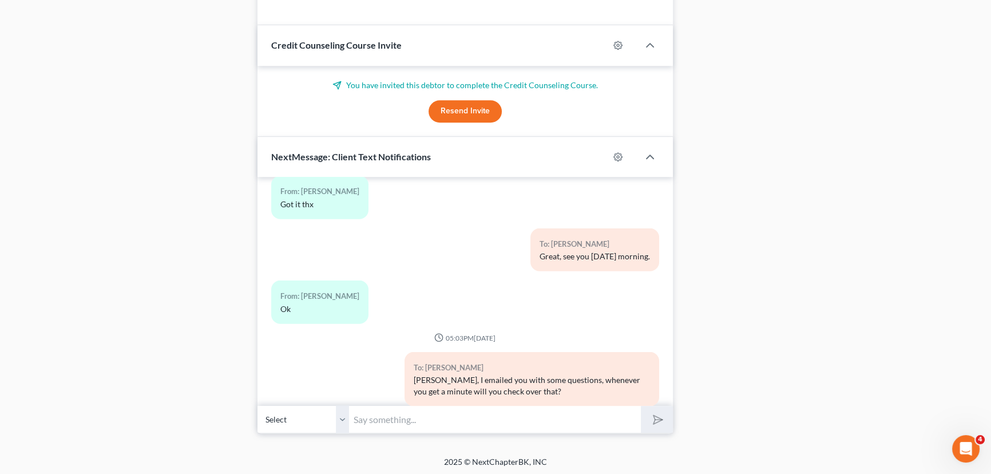
scroll to position [3879, 0]
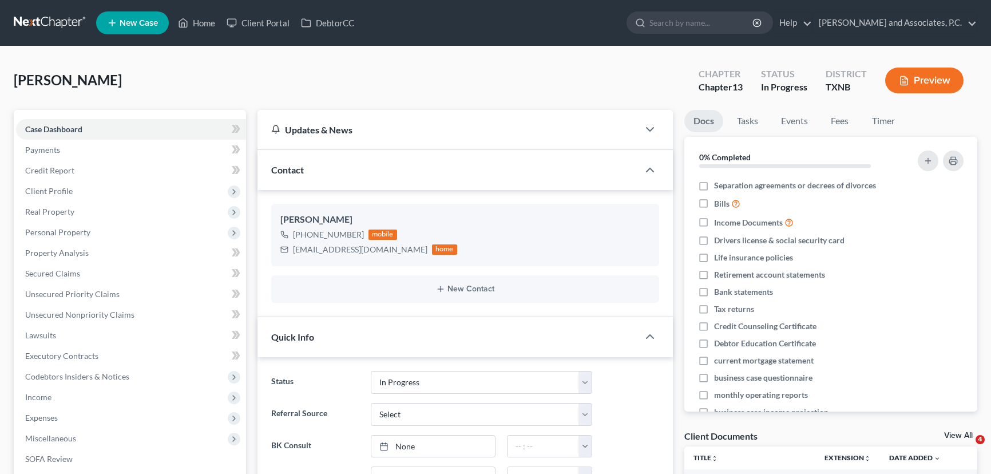
select select "7"
select select "0"
drag, startPoint x: 208, startPoint y: 22, endPoint x: 531, endPoint y: 71, distance: 327.5
click at [208, 22] on link "Home" at bounding box center [196, 23] width 49 height 21
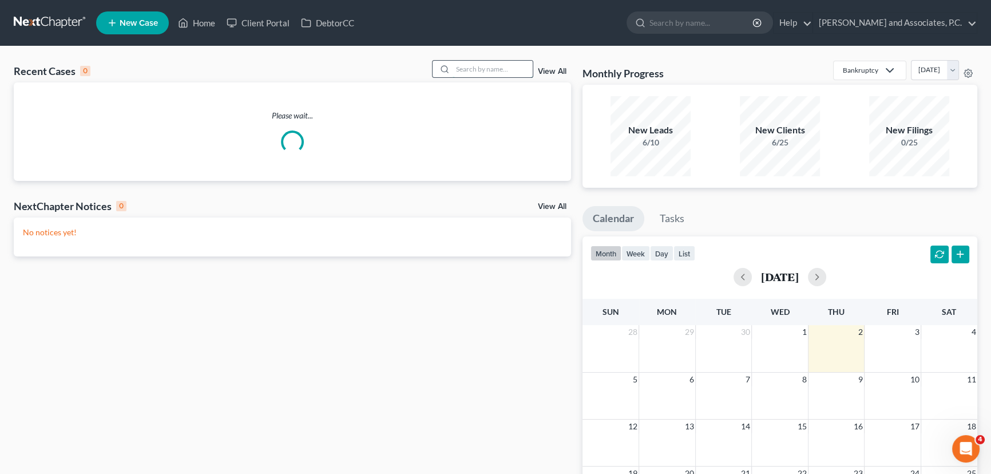
click at [487, 68] on input "search" at bounding box center [492, 69] width 80 height 17
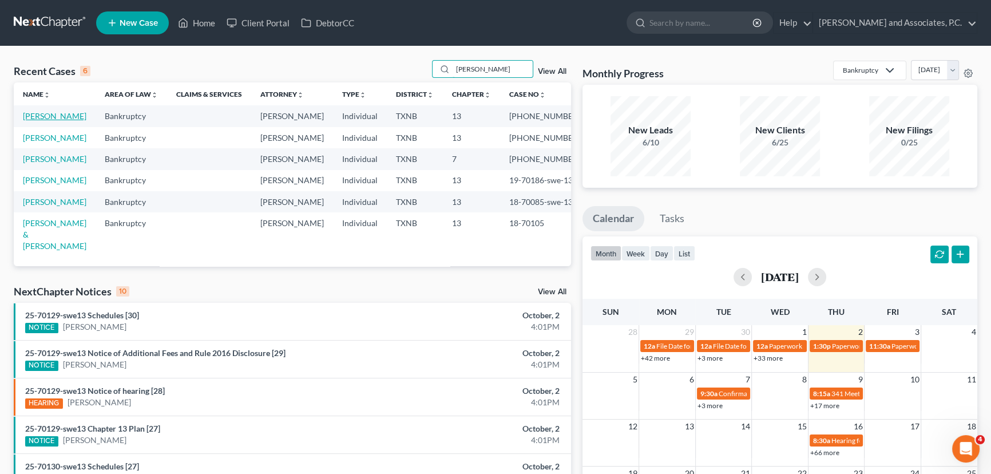
type input "turner"
click at [61, 116] on link "[PERSON_NAME]" at bounding box center [54, 116] width 63 height 10
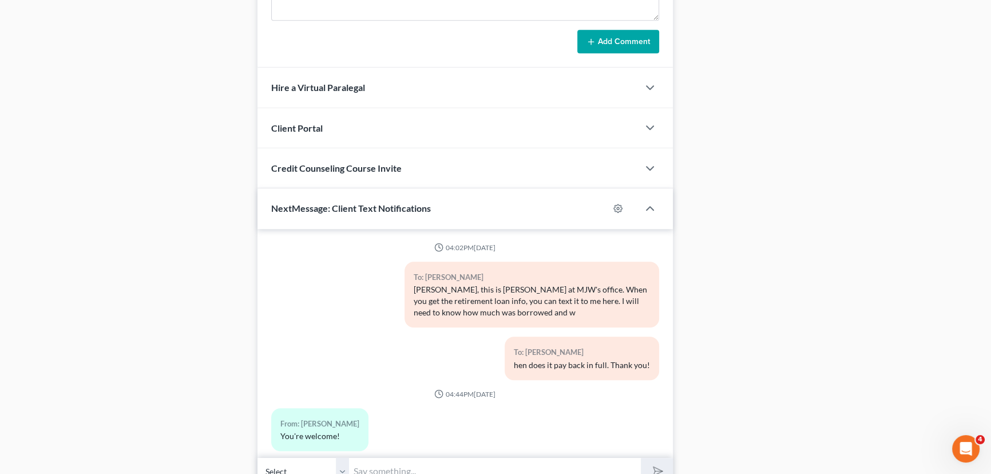
scroll to position [2168, 0]
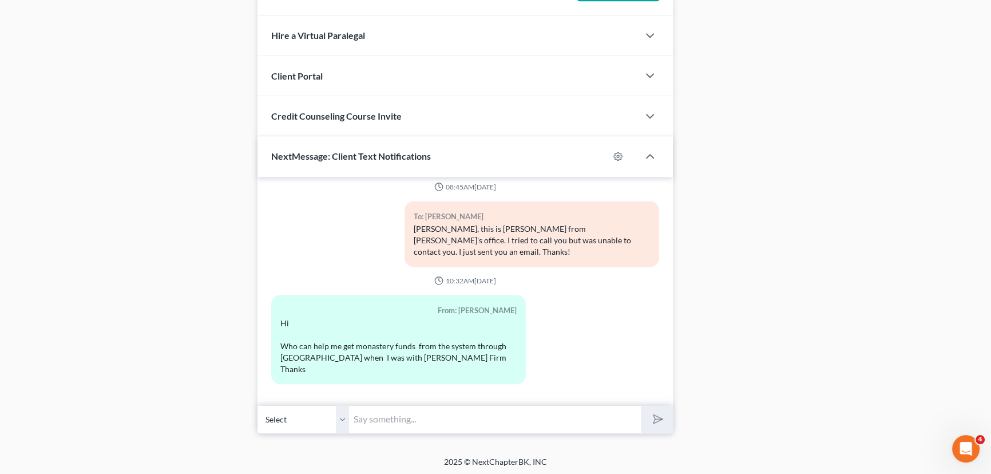
click at [391, 419] on input "text" at bounding box center [495, 419] width 292 height 28
type input "Hey Ms. Turner, this is Hayley. Sorry i couldnt take your call, im an a appoint…"
click at [641, 406] on button "submit" at bounding box center [656, 419] width 31 height 27
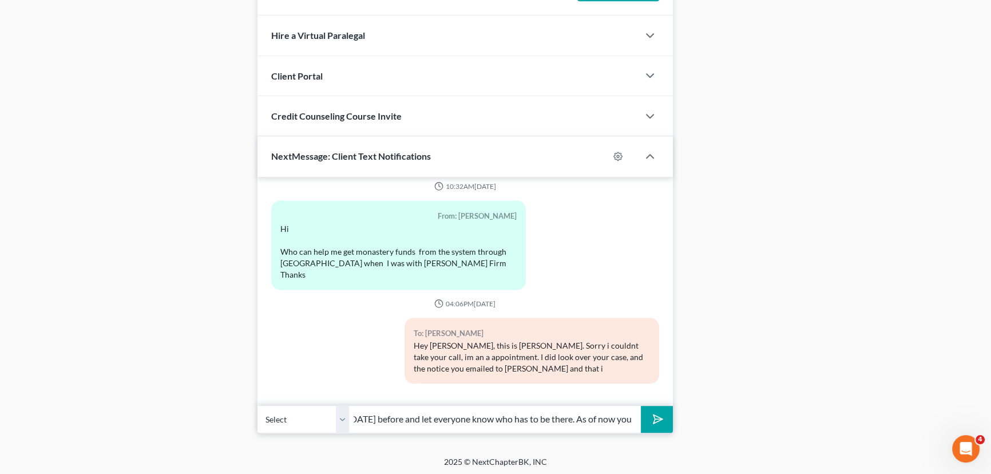
scroll to position [0, 341]
type input "can see is just our next big court docket. Anything like that we receive the do…"
click at [641, 406] on button "submit" at bounding box center [656, 419] width 31 height 27
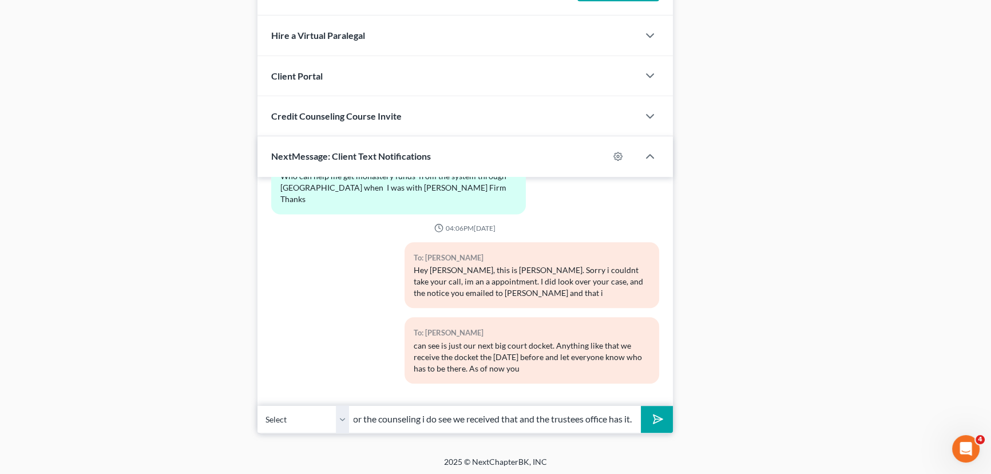
scroll to position [0, 107]
type input "do not have to be there. For the counseling i do see we received that and the t…"
click at [641, 406] on button "submit" at bounding box center [656, 419] width 31 height 27
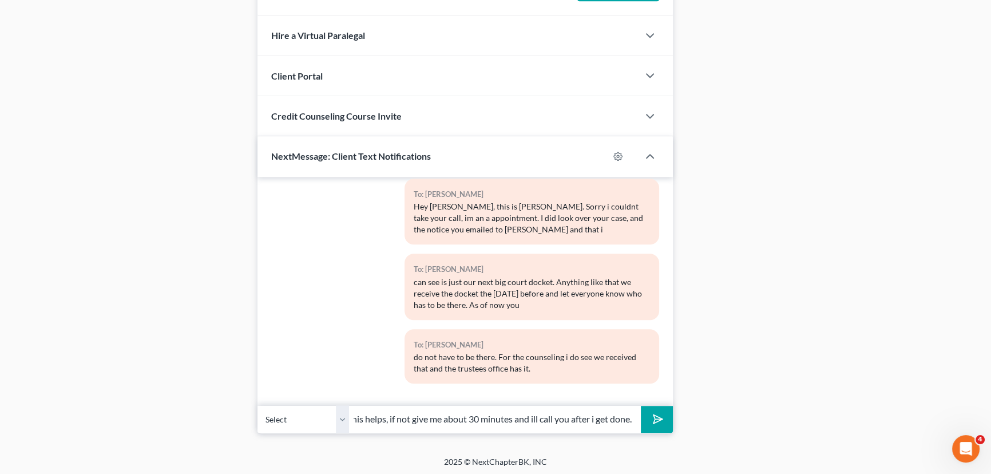
scroll to position [0, 34]
type input "Hope this helps, if not give me about 30 minutes and ill call you after i get d…"
click at [641, 406] on button "submit" at bounding box center [656, 419] width 31 height 27
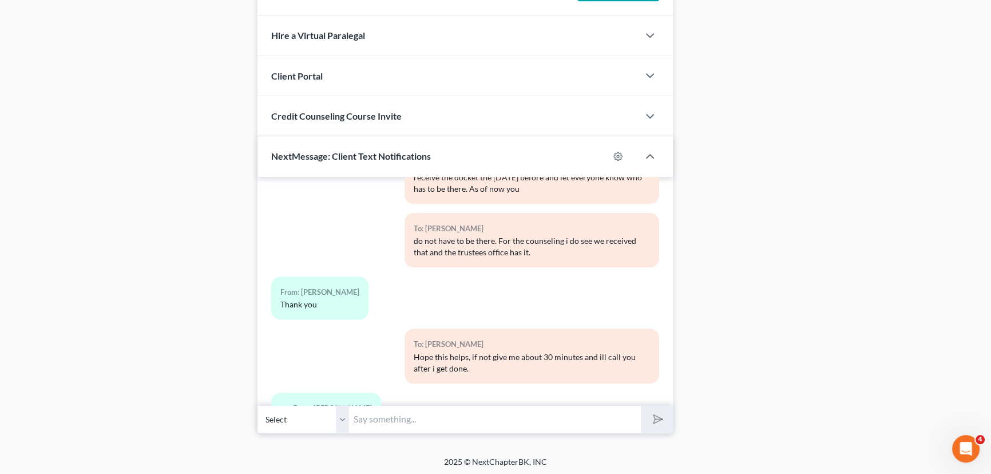
scroll to position [2569, 0]
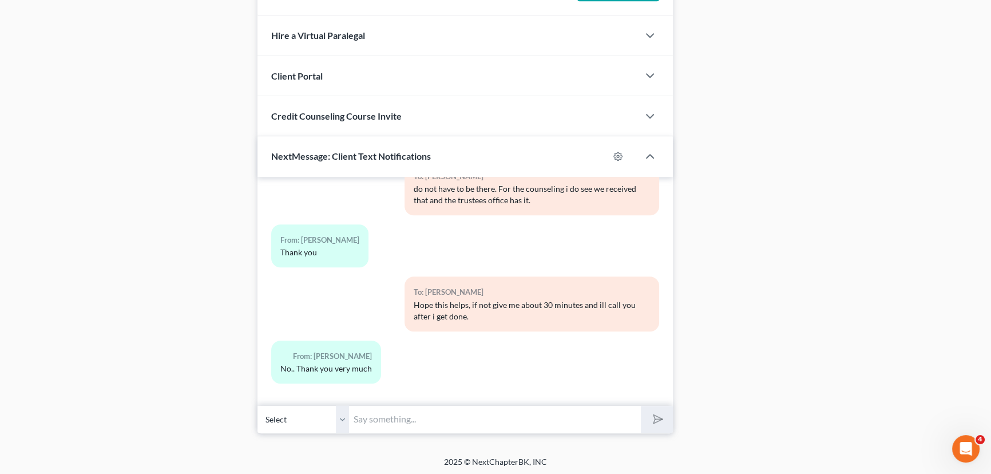
drag, startPoint x: 400, startPoint y: 415, endPoint x: 393, endPoint y: 419, distance: 8.4
click at [400, 417] on input "text" at bounding box center [495, 419] width 292 height 28
type input "o"
type input "Of course, have a great day!!"
click at [641, 406] on button "submit" at bounding box center [656, 419] width 31 height 27
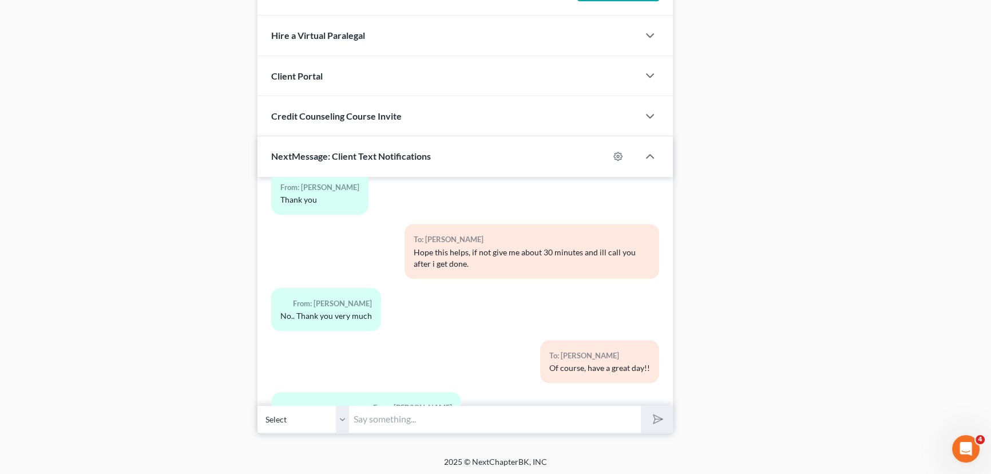
scroll to position [2674, 0]
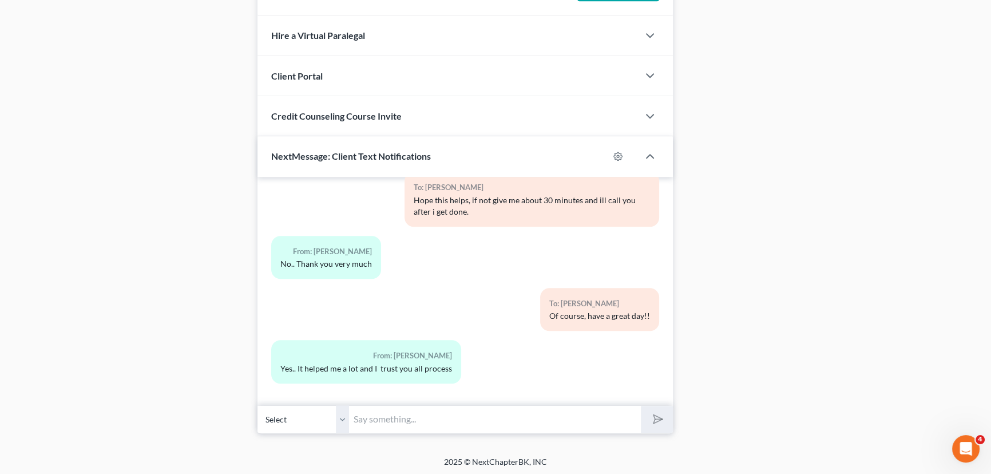
click at [367, 414] on input "text" at bounding box center [495, 419] width 292 height 28
type input "Great, so glad to hear that. Always here to help."
click at [641, 406] on button "submit" at bounding box center [656, 419] width 31 height 27
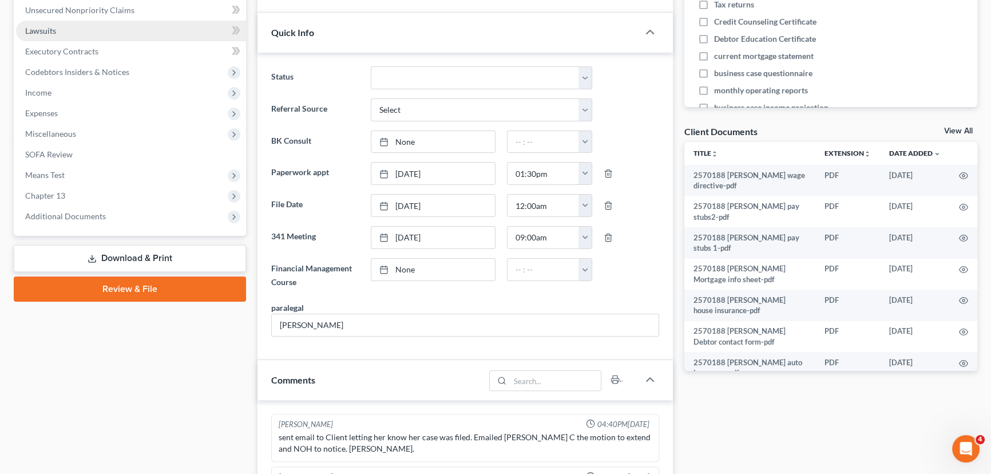
scroll to position [0, 0]
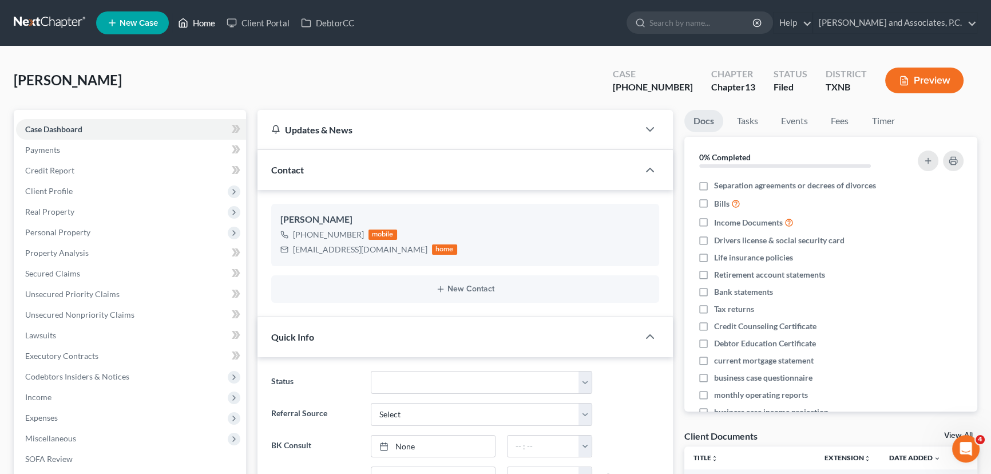
drag, startPoint x: 193, startPoint y: 21, endPoint x: 550, endPoint y: 70, distance: 360.8
click at [193, 21] on link "Home" at bounding box center [196, 23] width 49 height 21
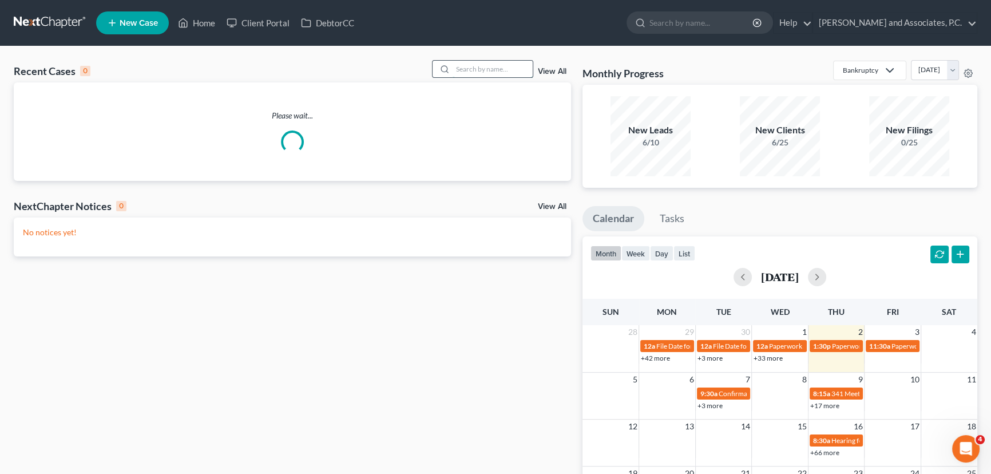
click at [469, 74] on input "search" at bounding box center [492, 69] width 80 height 17
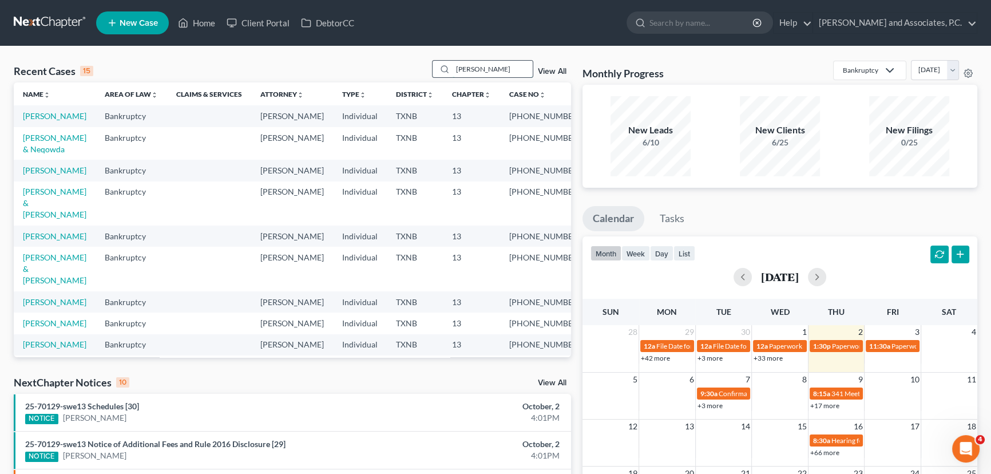
type input "ramirez"
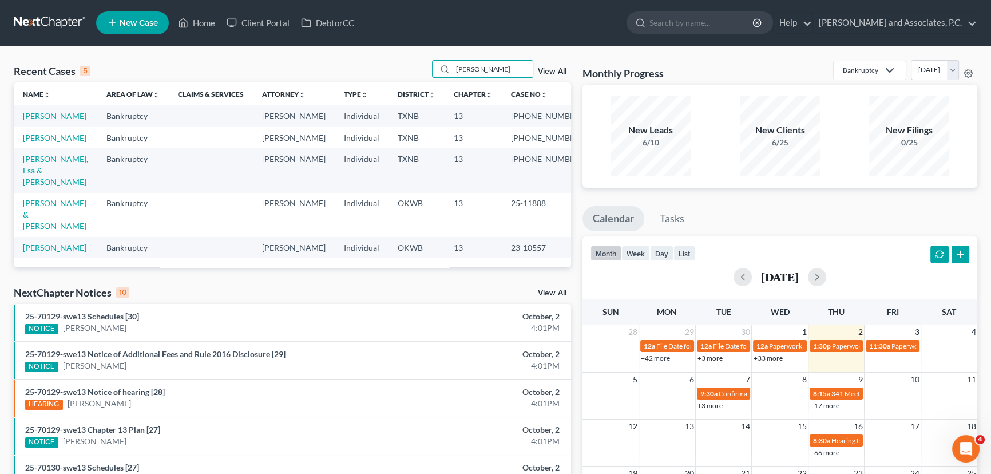
click at [46, 119] on link "[PERSON_NAME]" at bounding box center [54, 116] width 63 height 10
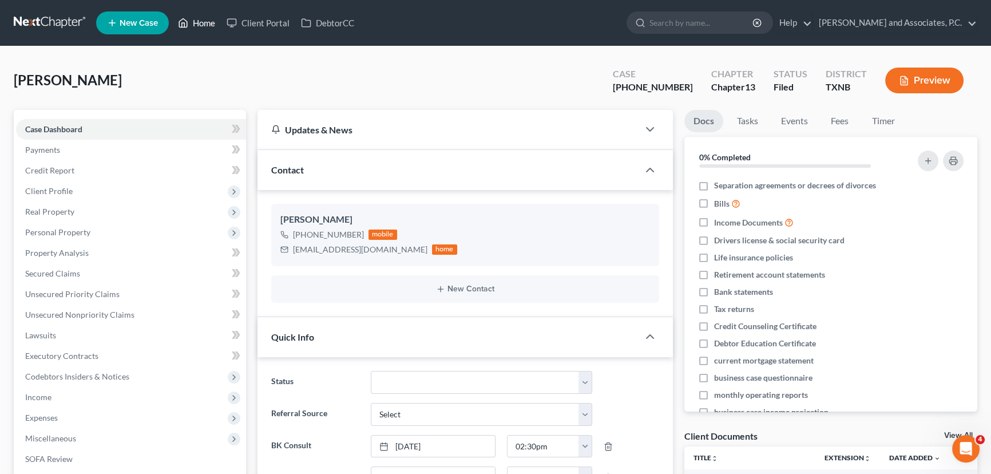
click at [195, 25] on link "Home" at bounding box center [196, 23] width 49 height 21
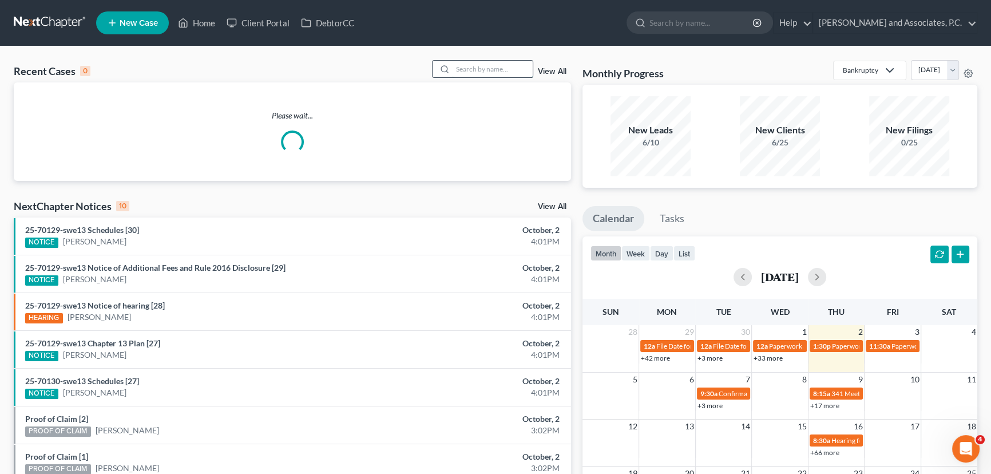
click at [511, 70] on input "search" at bounding box center [492, 69] width 80 height 17
type input "hart"
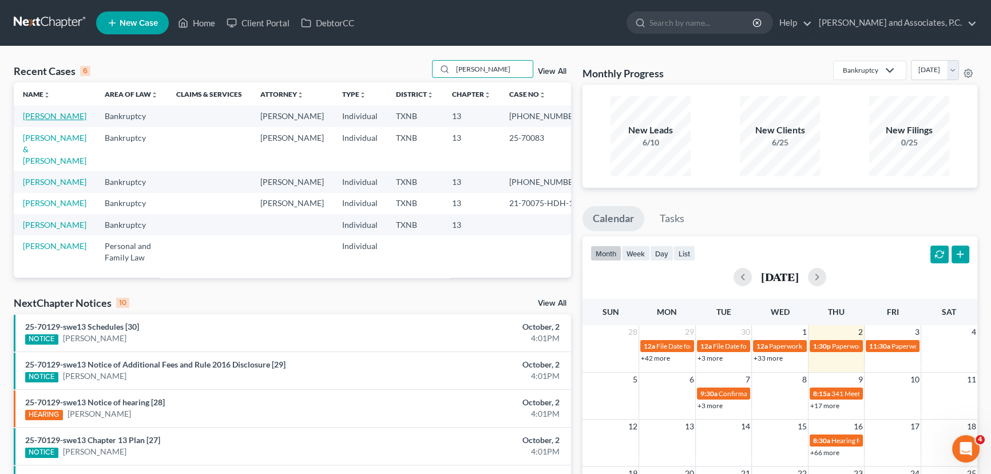
click at [54, 118] on link "[PERSON_NAME]" at bounding box center [54, 116] width 63 height 10
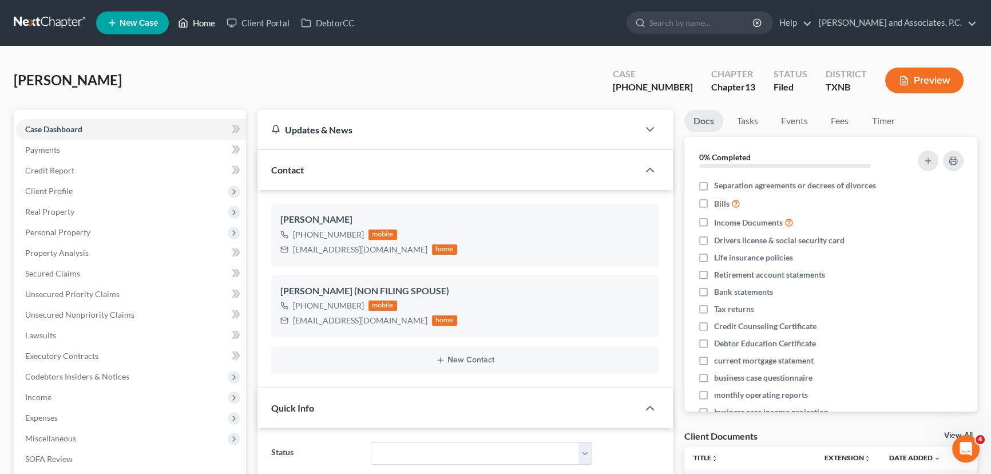
click at [206, 21] on link "Home" at bounding box center [196, 23] width 49 height 21
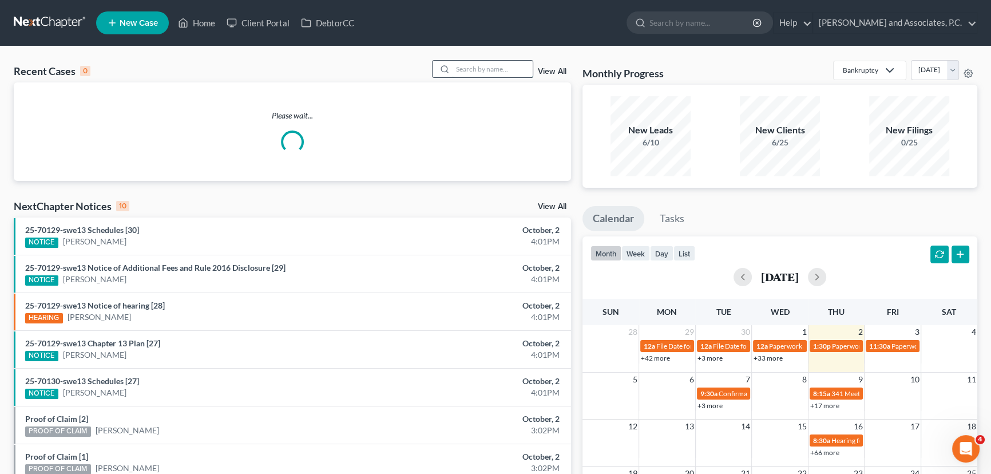
click at [508, 72] on input "search" at bounding box center [492, 69] width 80 height 17
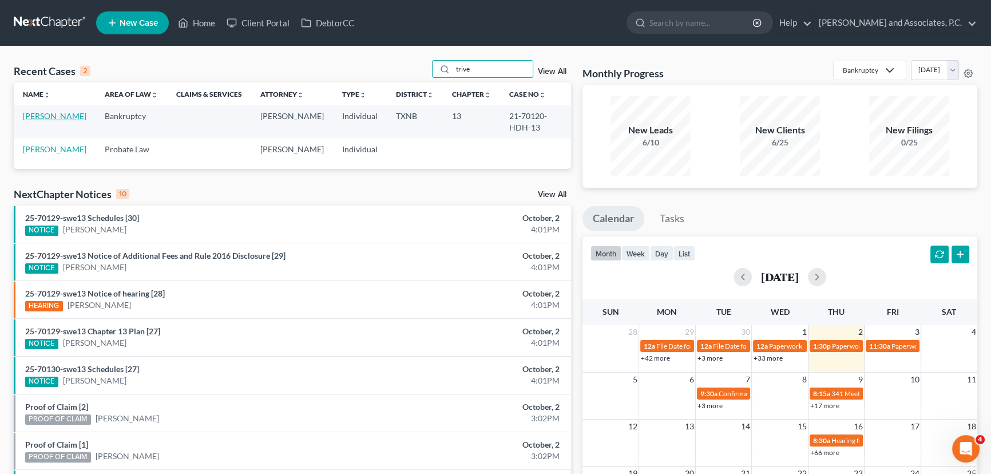
type input "trive"
click at [47, 119] on link "[PERSON_NAME]" at bounding box center [54, 116] width 63 height 10
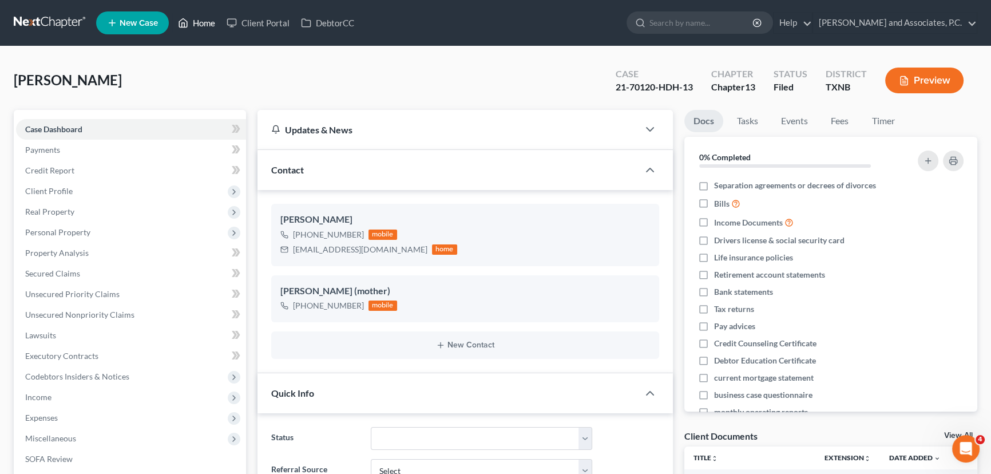
click at [193, 19] on link "Home" at bounding box center [196, 23] width 49 height 21
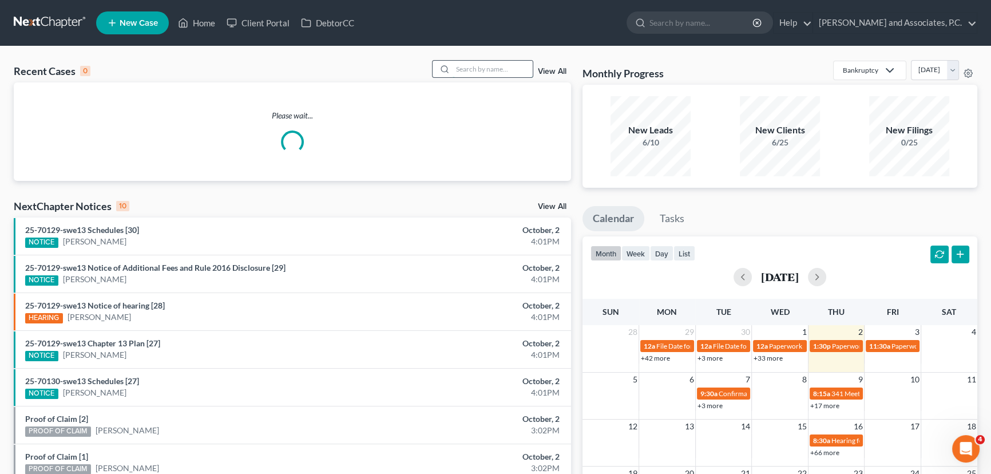
click at [466, 71] on input "search" at bounding box center [492, 69] width 80 height 17
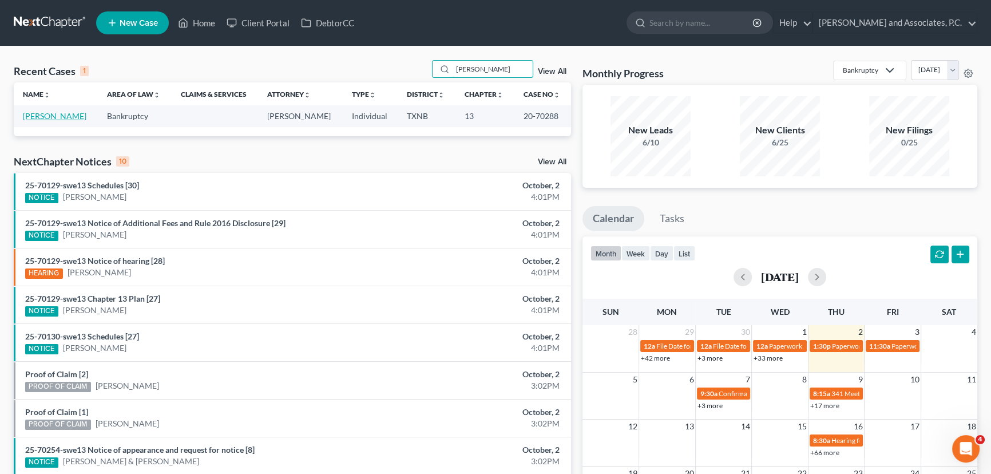
type input "chapman"
click at [38, 116] on link "[PERSON_NAME]" at bounding box center [54, 116] width 63 height 10
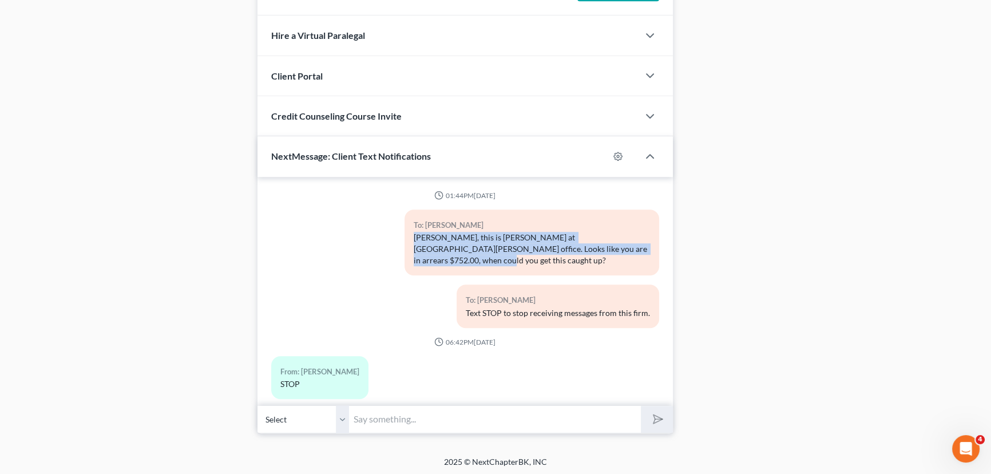
drag, startPoint x: 627, startPoint y: 245, endPoint x: 412, endPoint y: 233, distance: 216.0
click at [414, 233] on div "Ms. Chapman, this is Hayley at Monte White's office. Looks like you are in arre…" at bounding box center [532, 249] width 236 height 34
copy div "Ms. Chapman, this is Hayley at Monte White's office. Looks like you are in arre…"
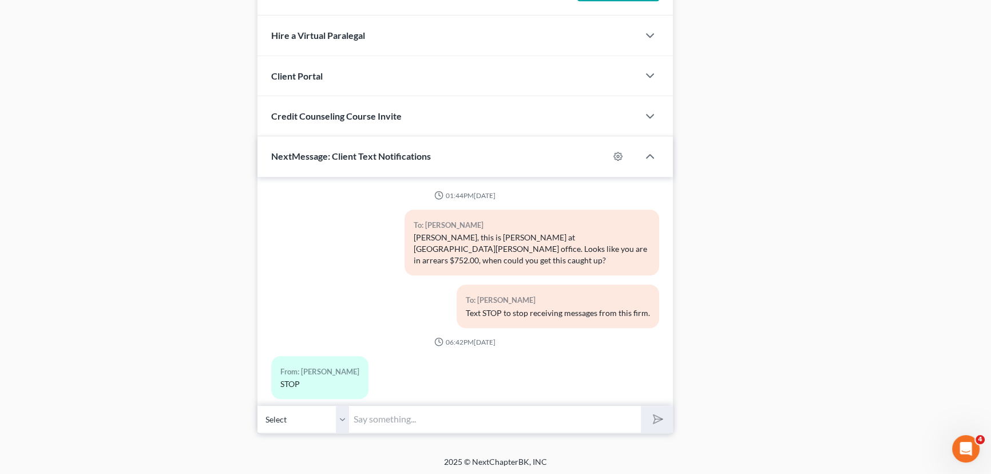
click at [363, 415] on input "text" at bounding box center [495, 419] width 292 height 28
paste input "Ms. Chapman, this is Hayley at Monte White's office. Looks like you are in arre…"
type input "Ms. Chapman, this is Hayley at Monte White's office. Looks like you are in arre…"
click at [641, 406] on button "submit" at bounding box center [656, 419] width 31 height 27
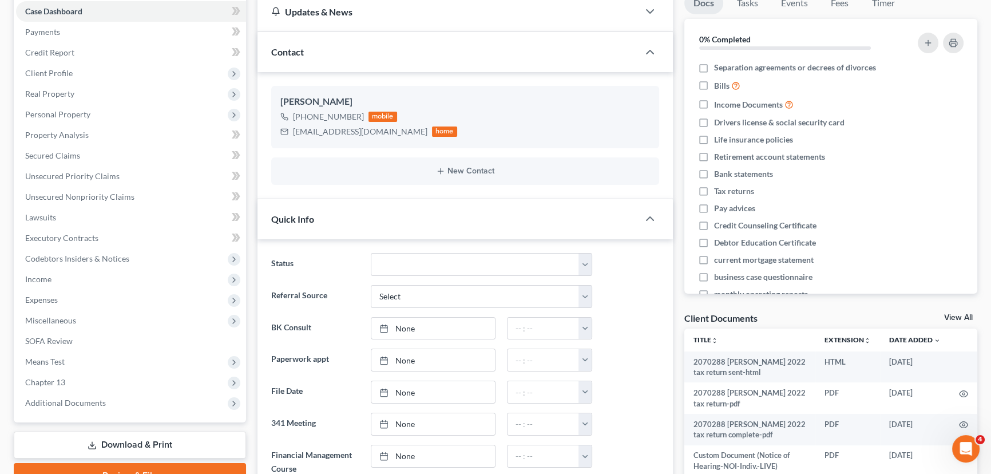
scroll to position [0, 0]
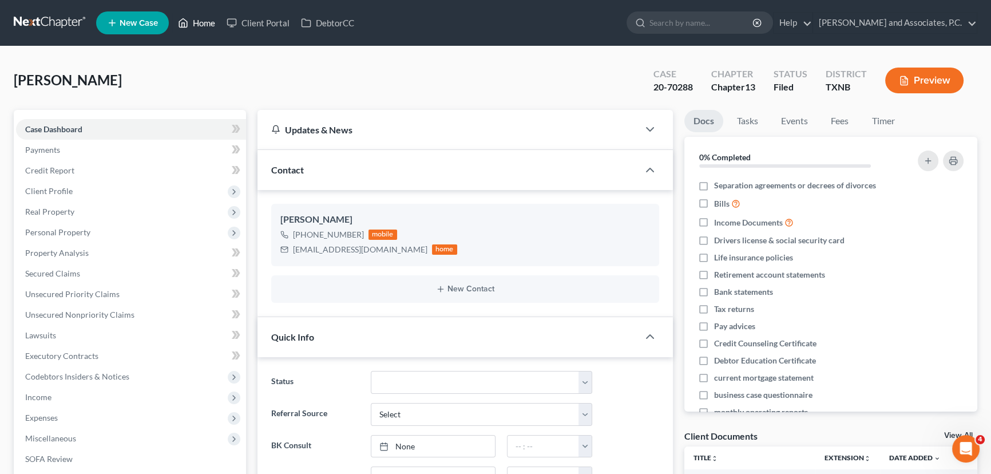
click at [205, 25] on link "Home" at bounding box center [196, 23] width 49 height 21
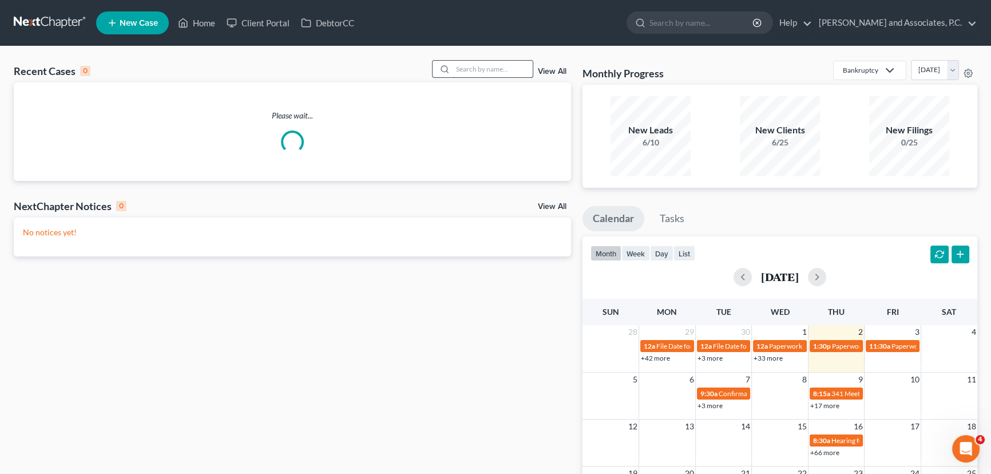
click at [472, 72] on input "search" at bounding box center [492, 69] width 80 height 17
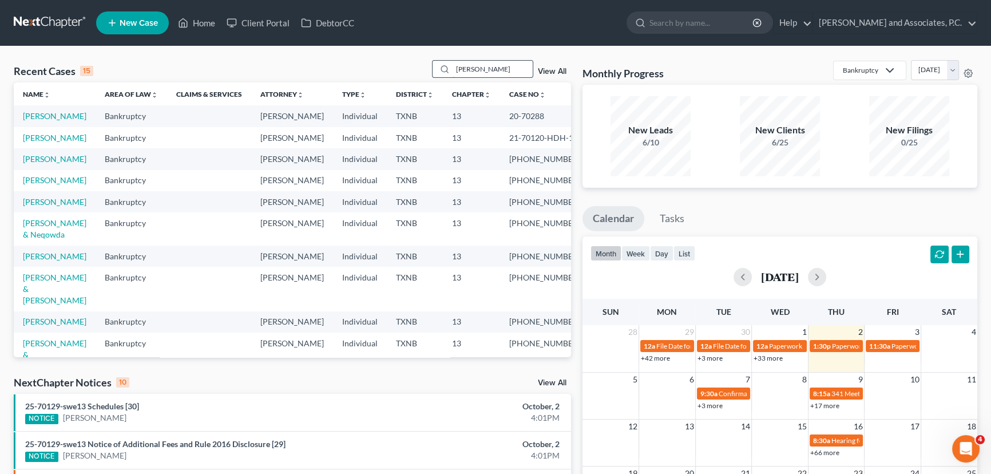
type input "topp"
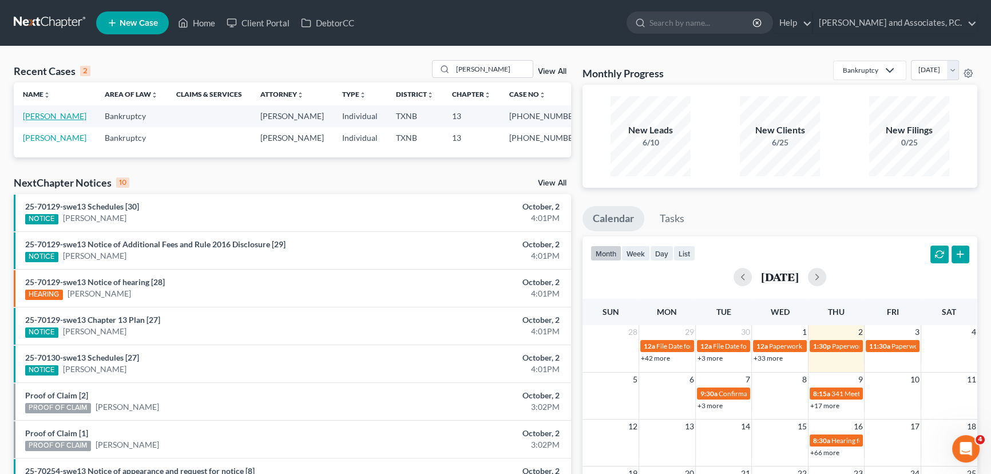
click at [43, 116] on link "[PERSON_NAME]" at bounding box center [54, 116] width 63 height 10
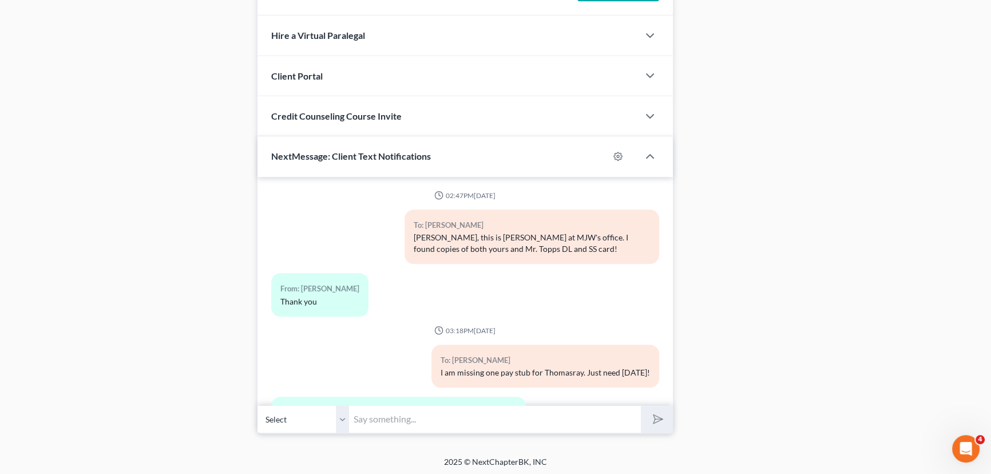
scroll to position [3378, 0]
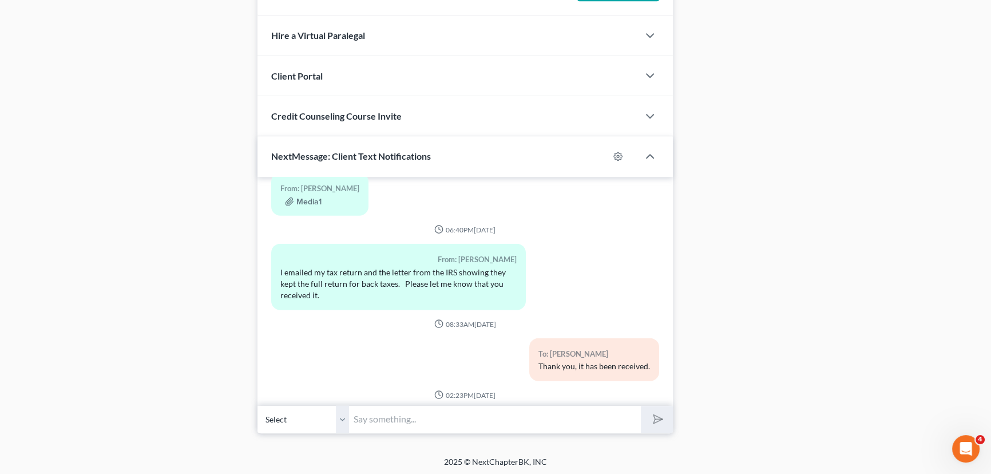
drag, startPoint x: 332, startPoint y: 356, endPoint x: 128, endPoint y: 311, distance: 209.1
click at [332, 432] on link "Click Here to Retry" at bounding box center [359, 437] width 68 height 10
click at [359, 432] on link "Click Here to Retry" at bounding box center [359, 437] width 68 height 10
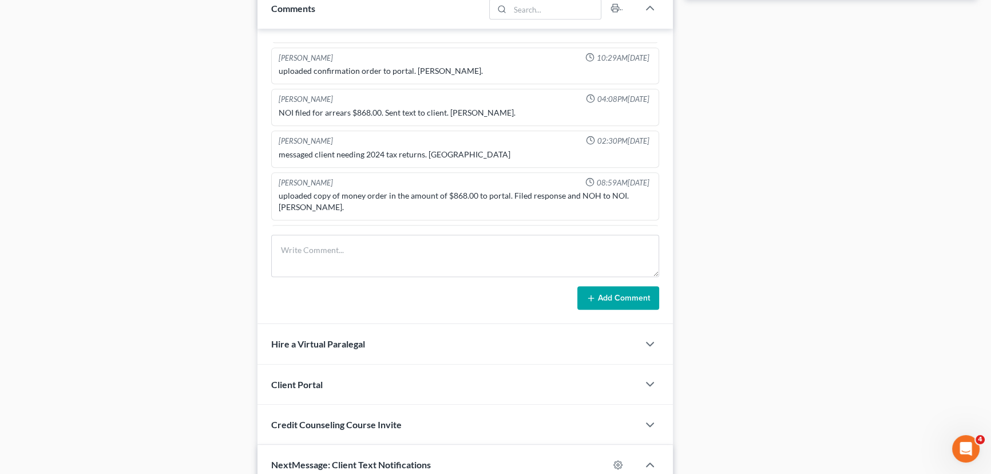
scroll to position [672, 0]
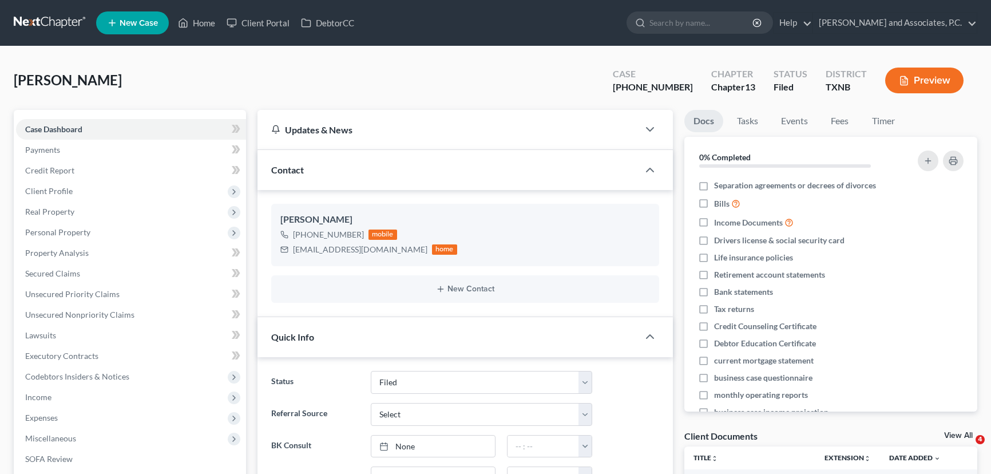
select select "5"
select select "0"
click at [202, 23] on link "Home" at bounding box center [196, 23] width 49 height 21
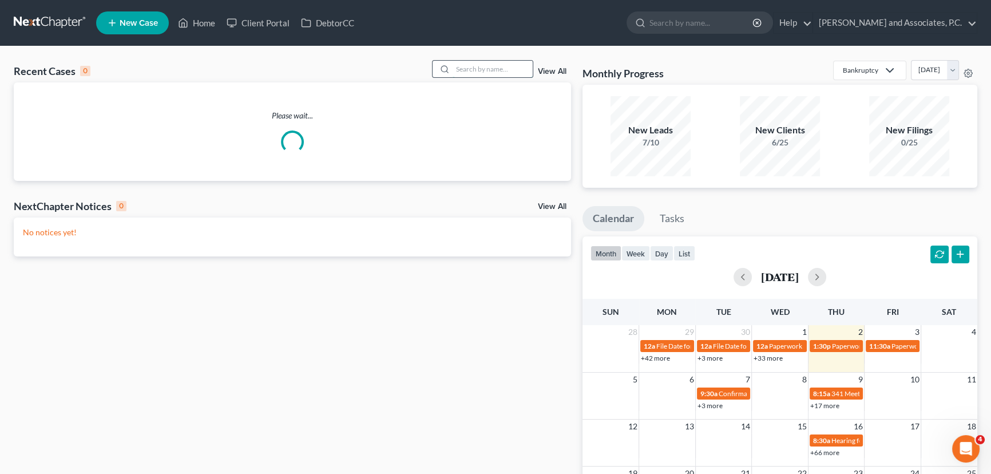
click at [475, 66] on input "search" at bounding box center [492, 69] width 80 height 17
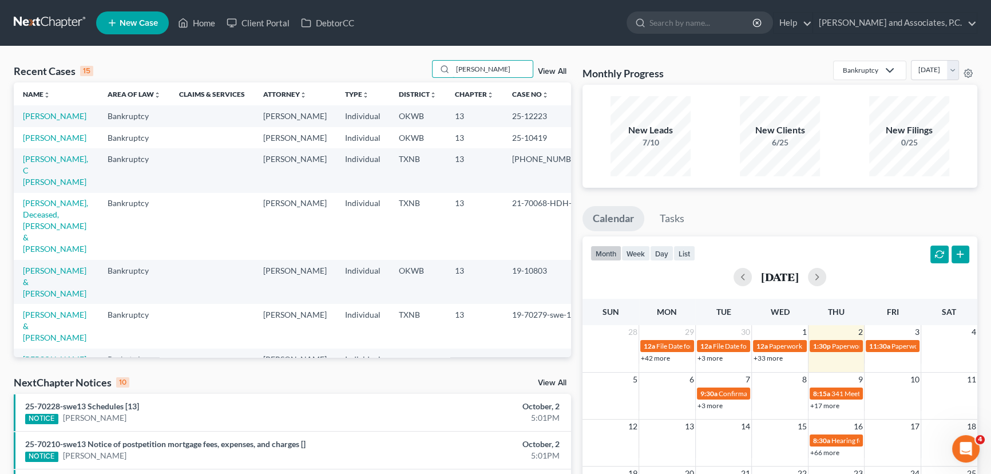
type input "harr"
